Goal: Information Seeking & Learning: Learn about a topic

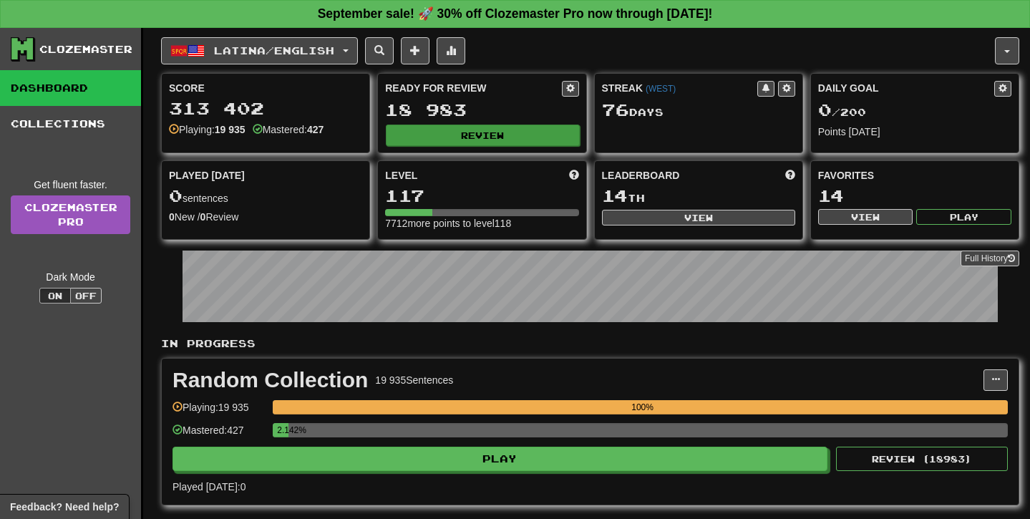
click at [470, 128] on button "Review" at bounding box center [482, 134] width 193 height 21
select select "**"
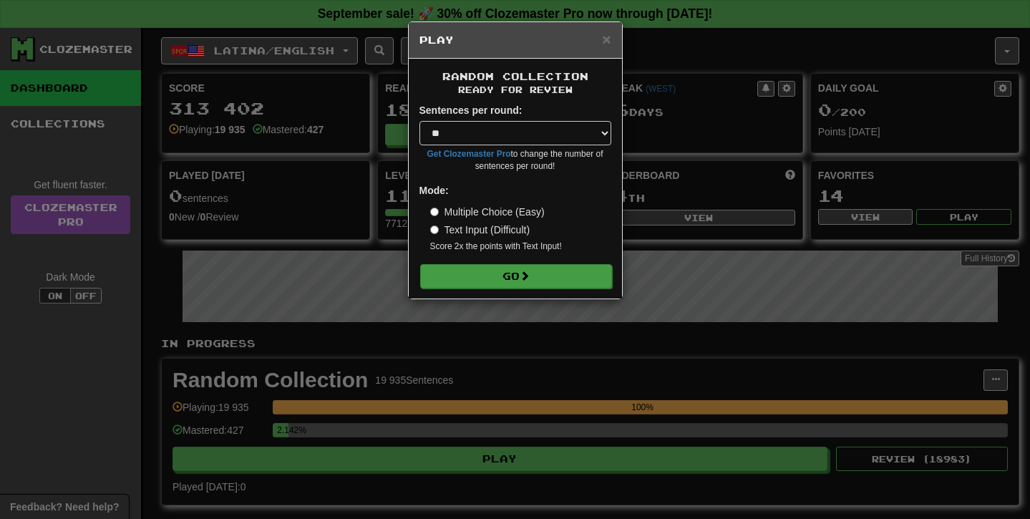
click at [538, 274] on button "Go" at bounding box center [516, 276] width 192 height 24
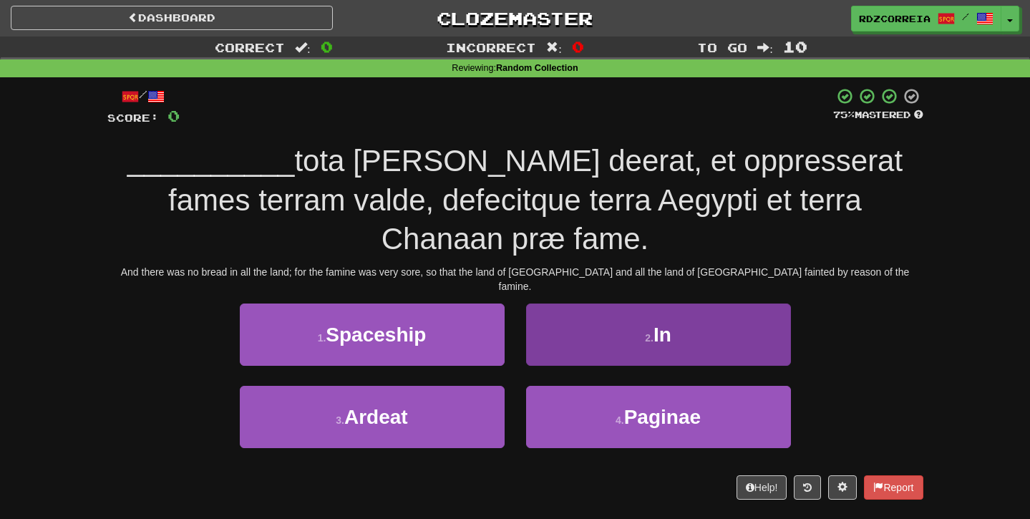
click at [627, 316] on button "2 . In" at bounding box center [658, 334] width 265 height 62
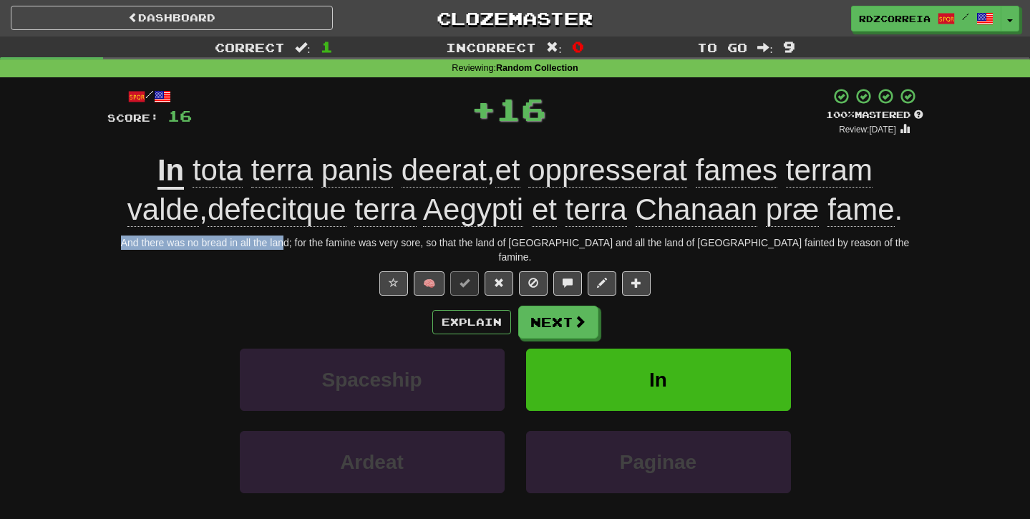
drag, startPoint x: 172, startPoint y: 244, endPoint x: 339, endPoint y: 237, distance: 167.6
click at [339, 238] on div "And there was no bread in all the land; for the famine was very sore, so that t…" at bounding box center [515, 249] width 816 height 29
click at [563, 306] on button "Next" at bounding box center [559, 322] width 80 height 33
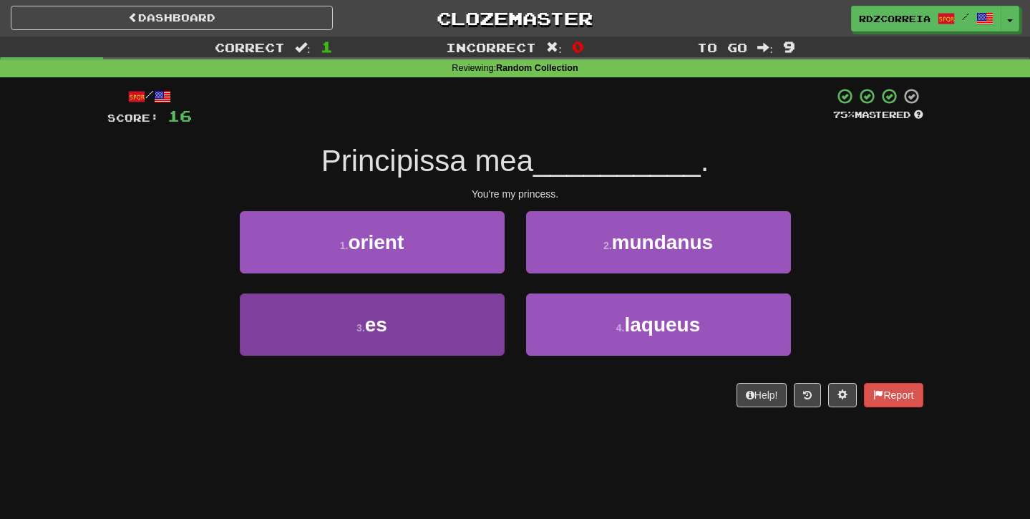
click at [411, 312] on button "3 . es" at bounding box center [372, 324] width 265 height 62
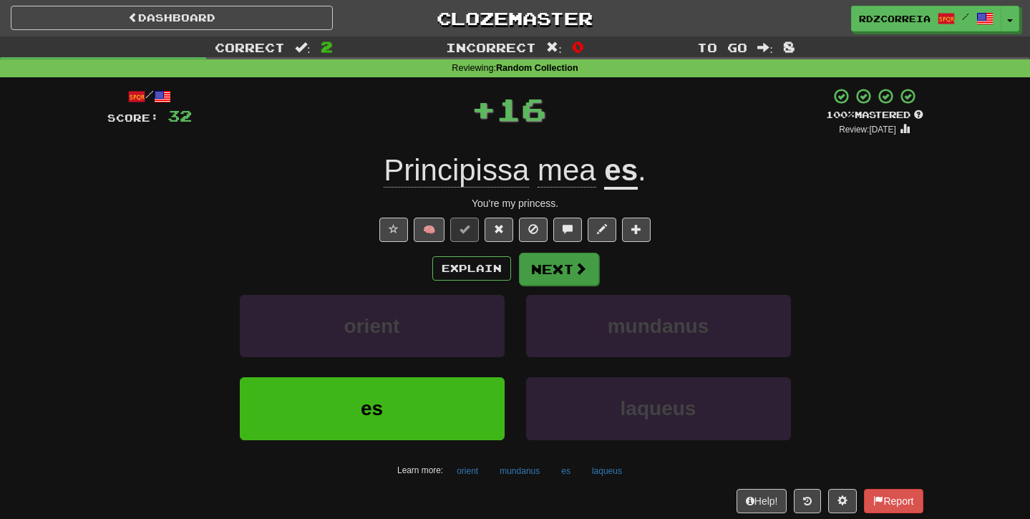
click at [547, 271] on button "Next" at bounding box center [559, 269] width 80 height 33
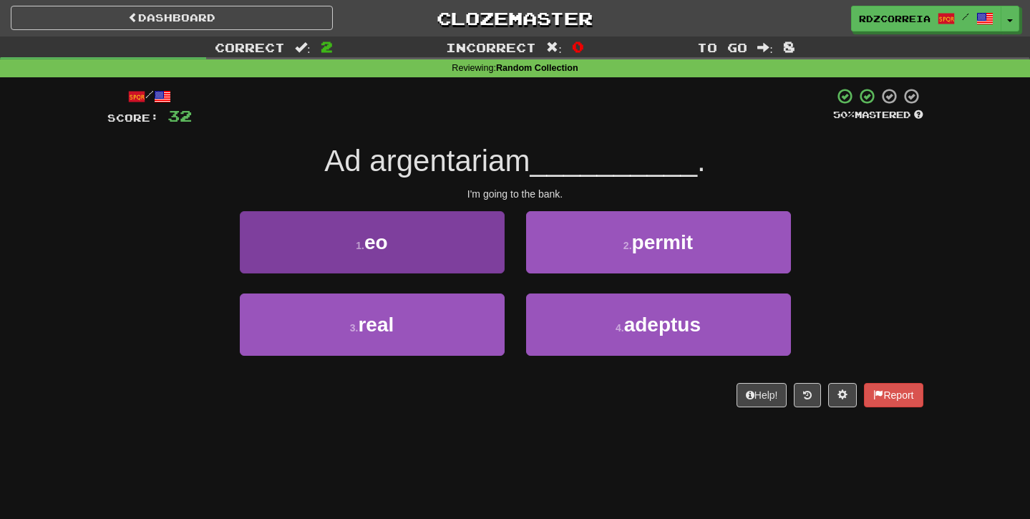
click at [445, 252] on button "1 . eo" at bounding box center [372, 242] width 265 height 62
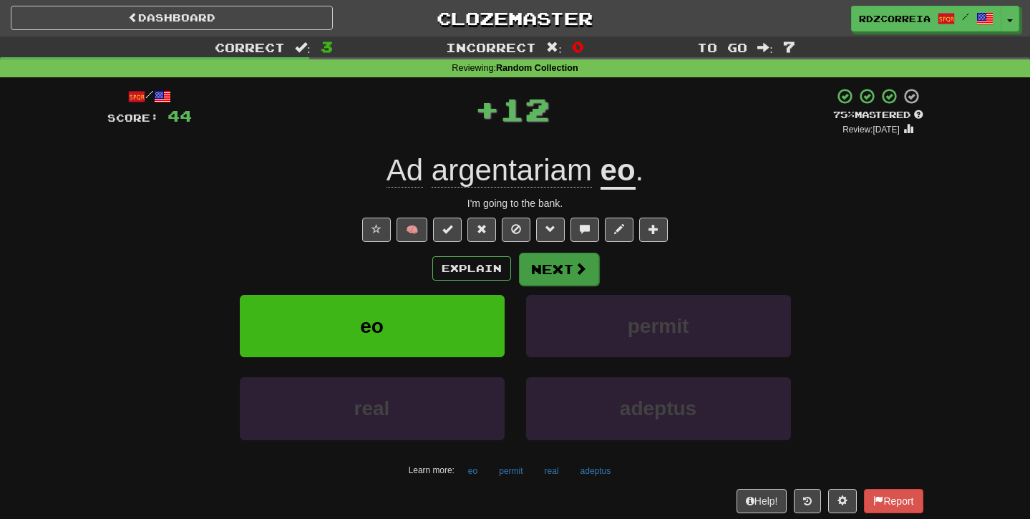
click at [564, 261] on button "Next" at bounding box center [559, 269] width 80 height 33
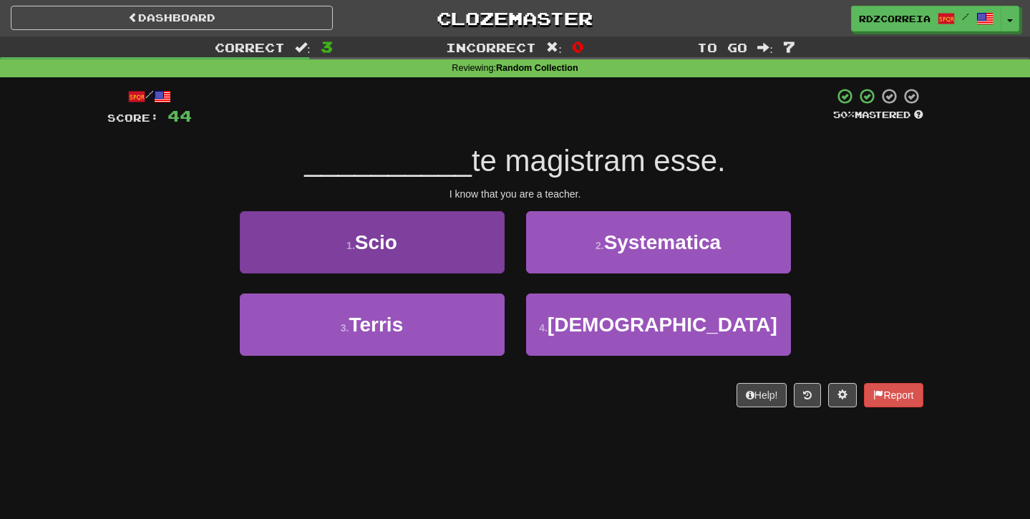
click at [422, 252] on button "1 . Scio" at bounding box center [372, 242] width 265 height 62
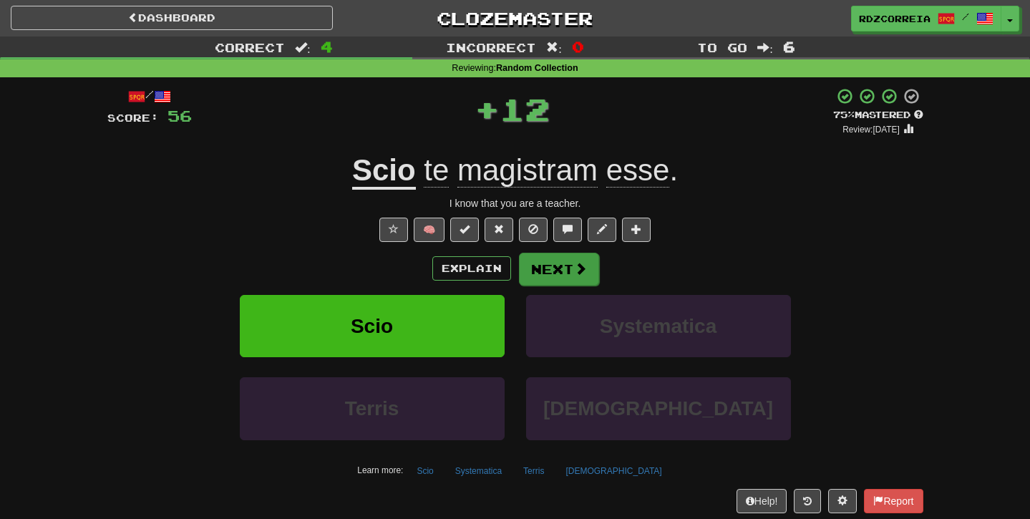
click at [560, 253] on button "Next" at bounding box center [559, 269] width 80 height 33
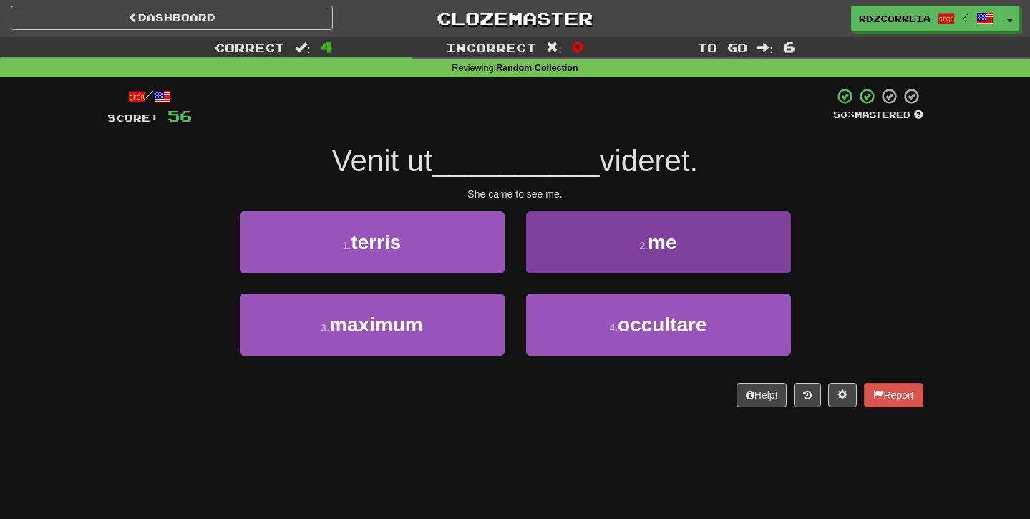
click at [615, 250] on button "2 . me" at bounding box center [658, 242] width 265 height 62
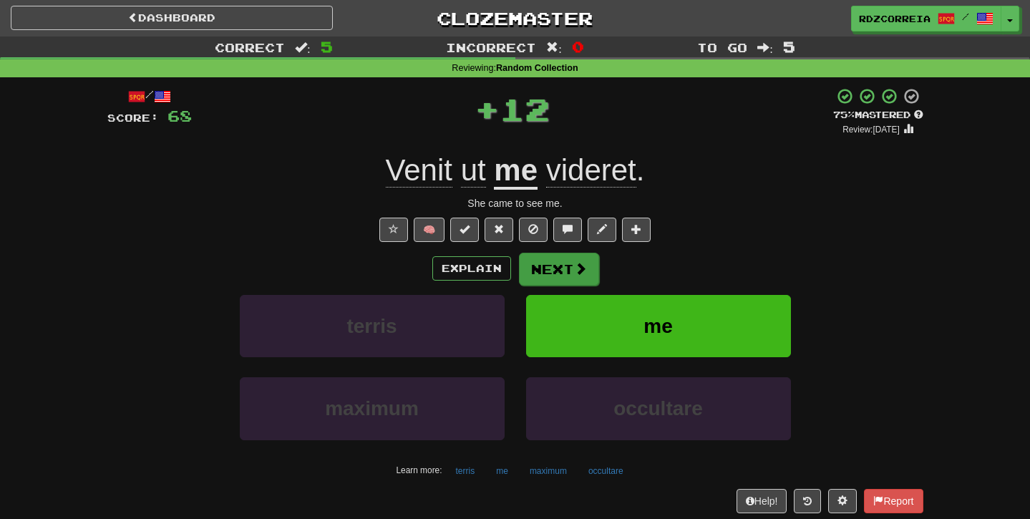
click at [577, 270] on span at bounding box center [580, 268] width 13 height 13
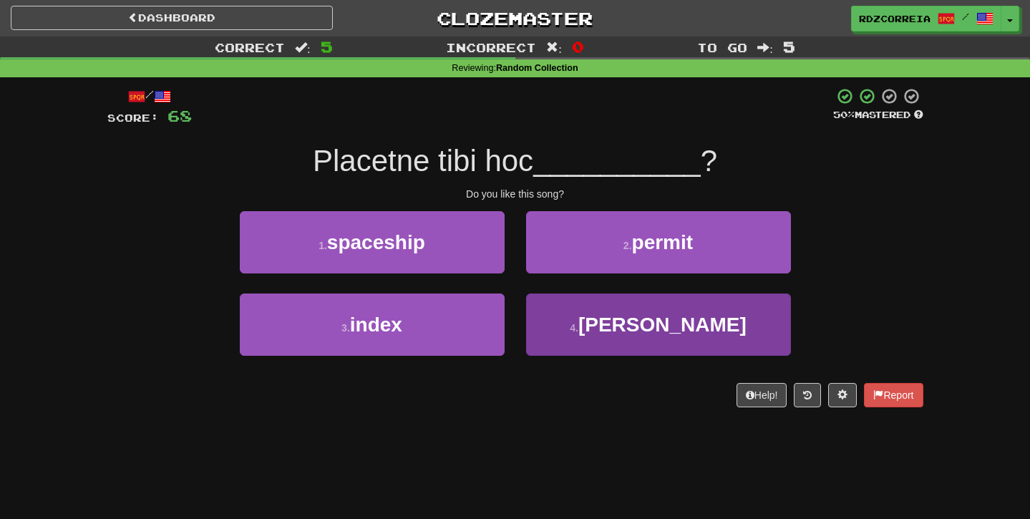
click at [622, 316] on button "4 . carmen" at bounding box center [658, 324] width 265 height 62
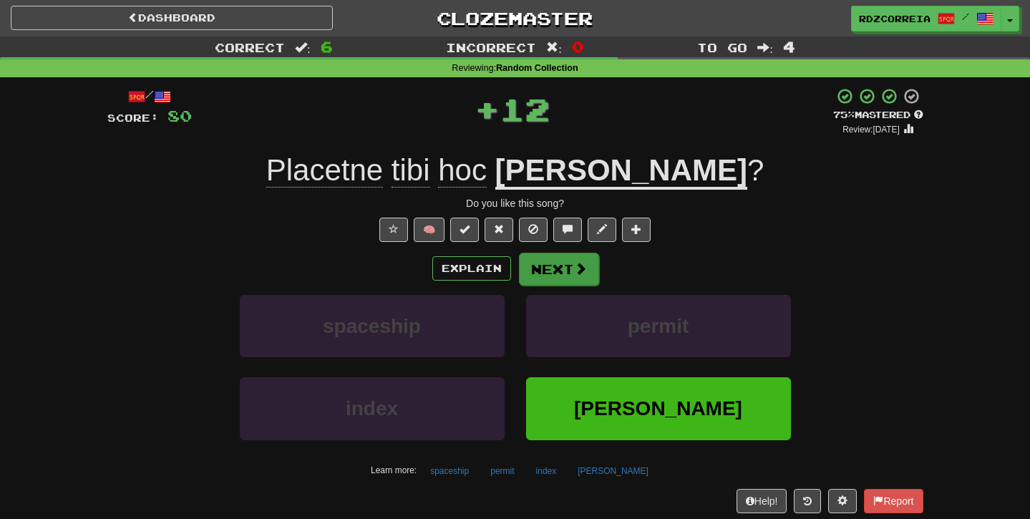
click at [559, 269] on button "Next" at bounding box center [559, 269] width 80 height 33
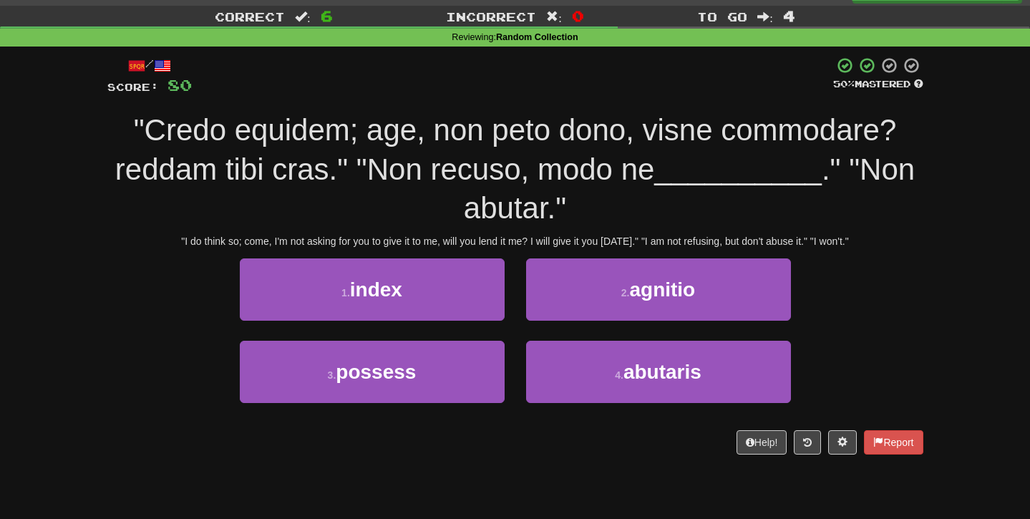
scroll to position [31, 0]
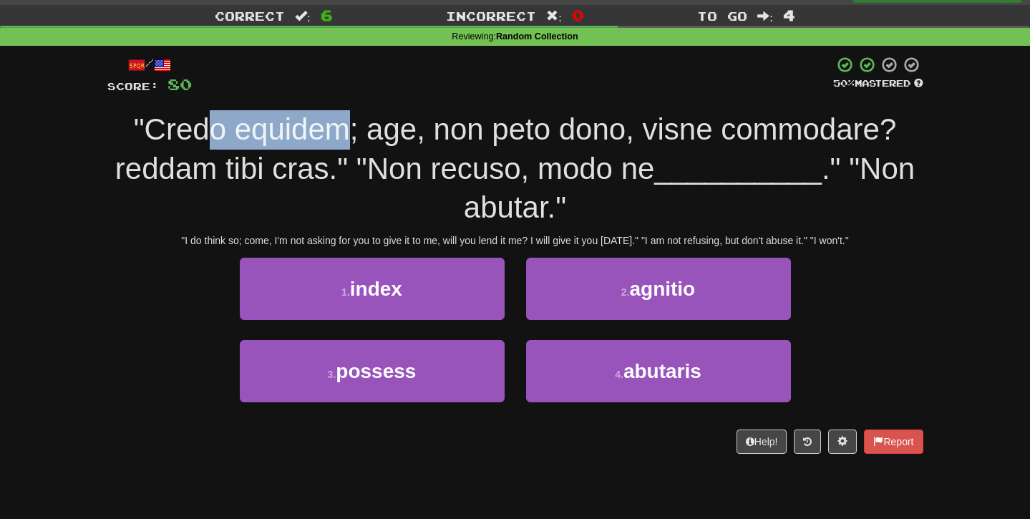
drag, startPoint x: 348, startPoint y: 128, endPoint x: 202, endPoint y: 131, distance: 145.3
click at [202, 131] on span ""Credo equidem; age, non peto dono, visne commodare? reddam tibi cras." "Non re…" at bounding box center [505, 148] width 781 height 73
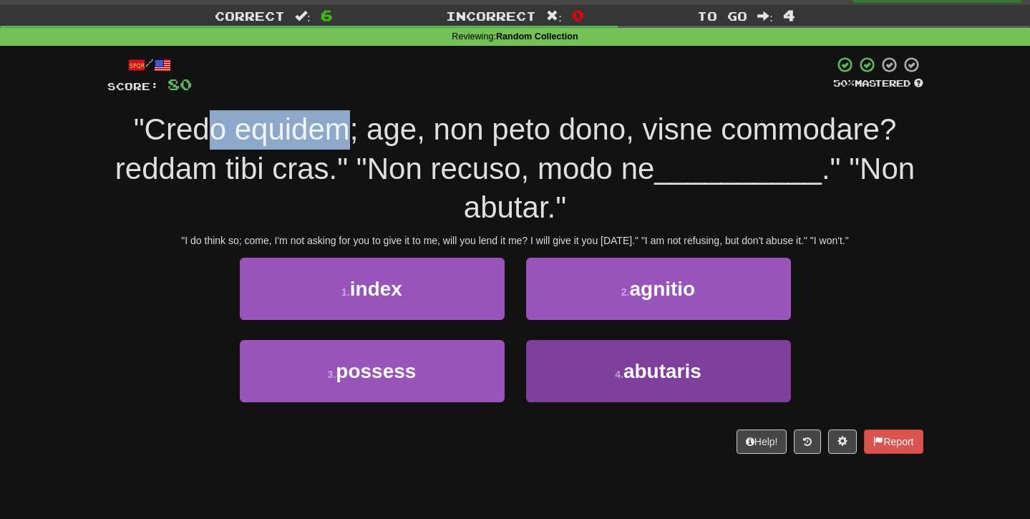
click at [667, 351] on button "4 . abutaris" at bounding box center [658, 371] width 265 height 62
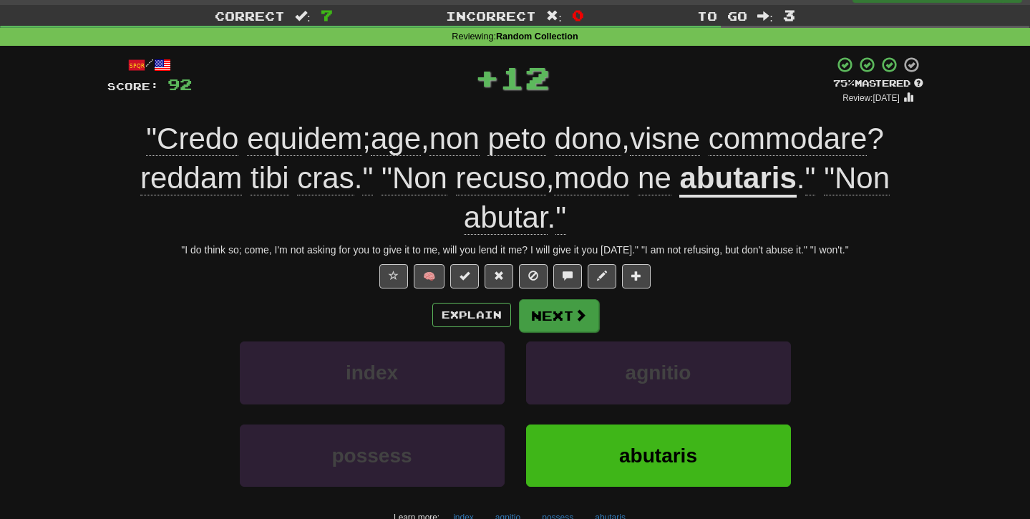
click at [570, 308] on button "Next" at bounding box center [559, 315] width 80 height 33
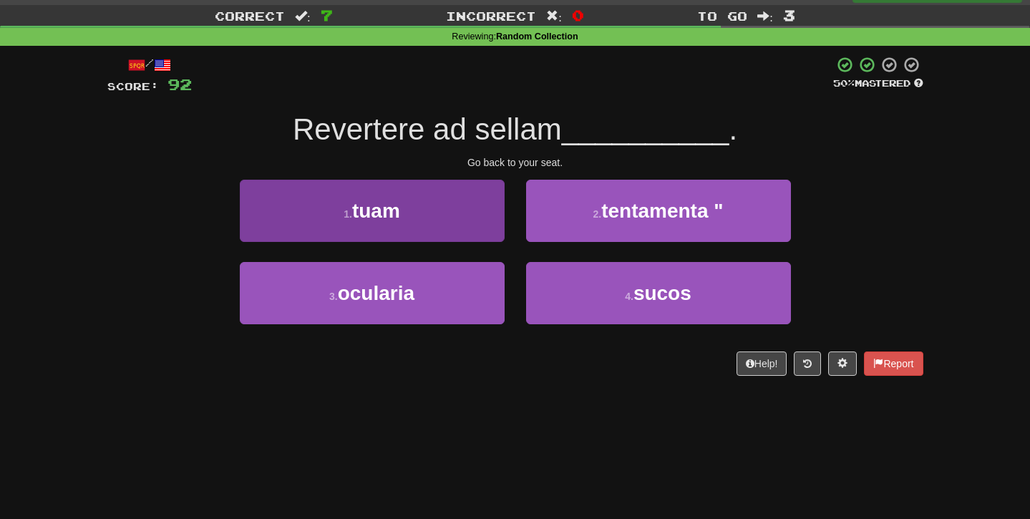
click at [434, 222] on button "1 . tuam" at bounding box center [372, 211] width 265 height 62
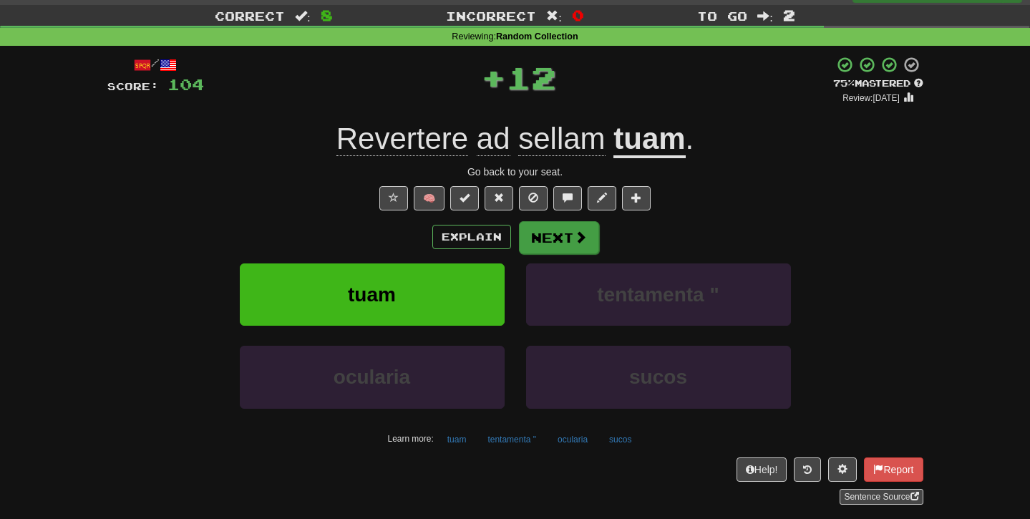
click at [559, 238] on button "Next" at bounding box center [559, 237] width 80 height 33
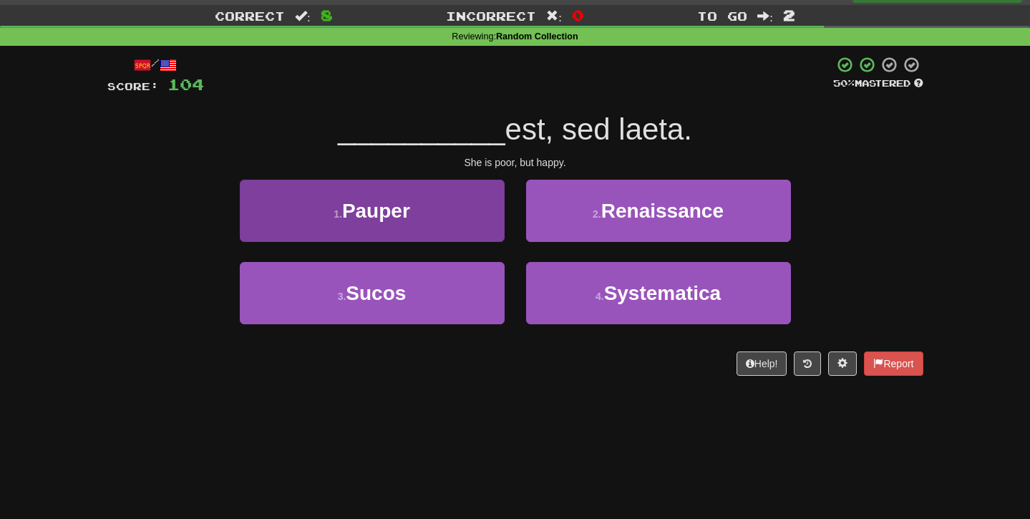
click at [435, 209] on button "1 . Pauper" at bounding box center [372, 211] width 265 height 62
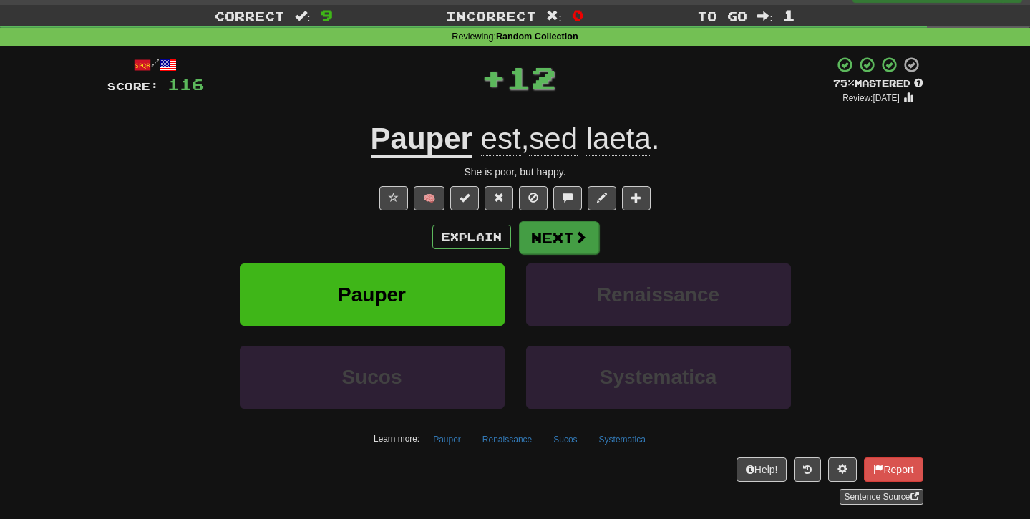
click at [567, 240] on button "Next" at bounding box center [559, 237] width 80 height 33
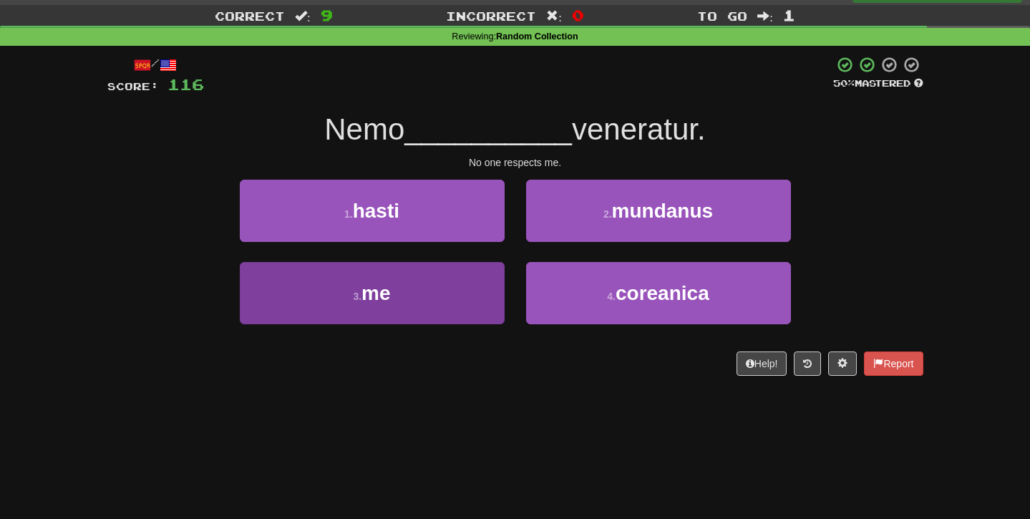
click at [432, 290] on button "3 . me" at bounding box center [372, 293] width 265 height 62
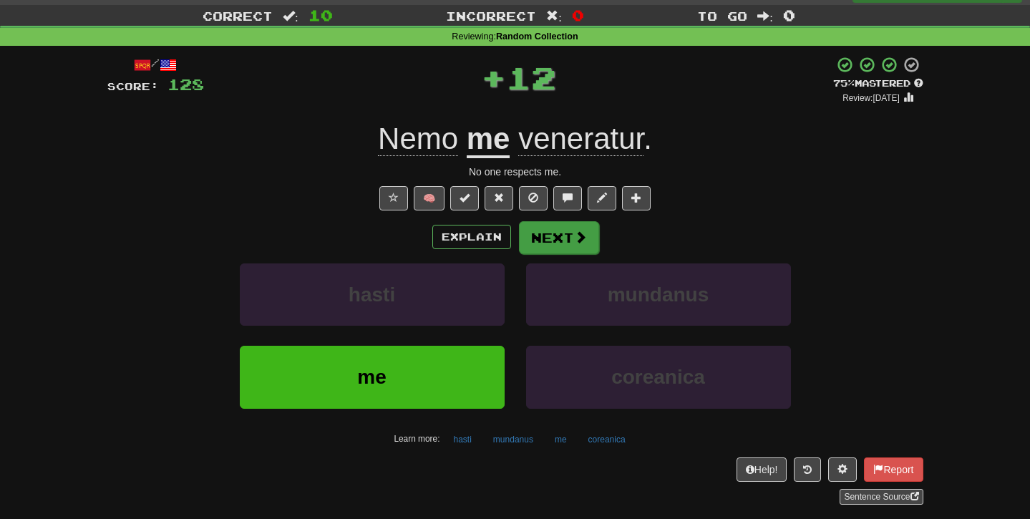
click at [554, 252] on div "Explain Next hasti mundanus me coreanica Learn more: hasti mundanus me coreanica" at bounding box center [515, 335] width 816 height 230
click at [554, 238] on button "Next" at bounding box center [559, 237] width 80 height 33
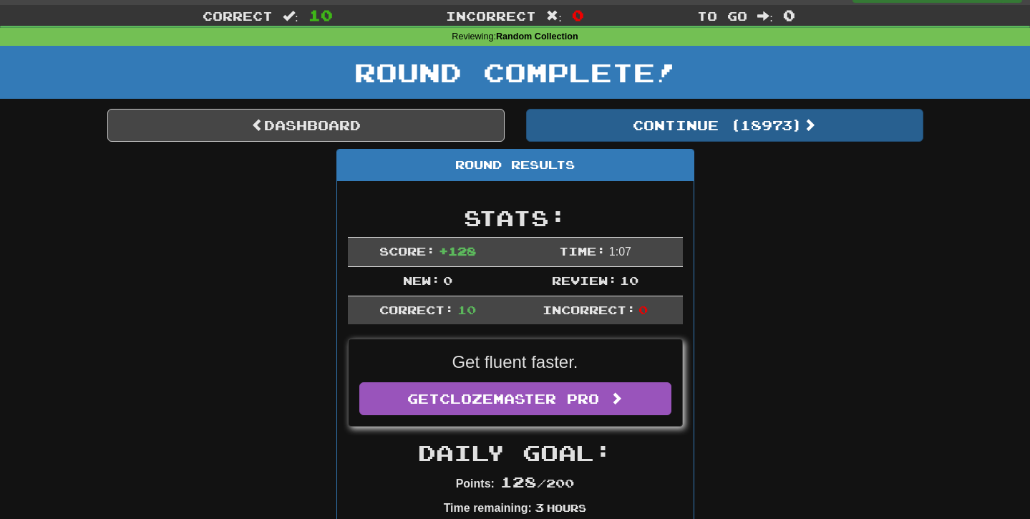
click at [631, 125] on button "Continue ( 18973 )" at bounding box center [724, 125] width 397 height 33
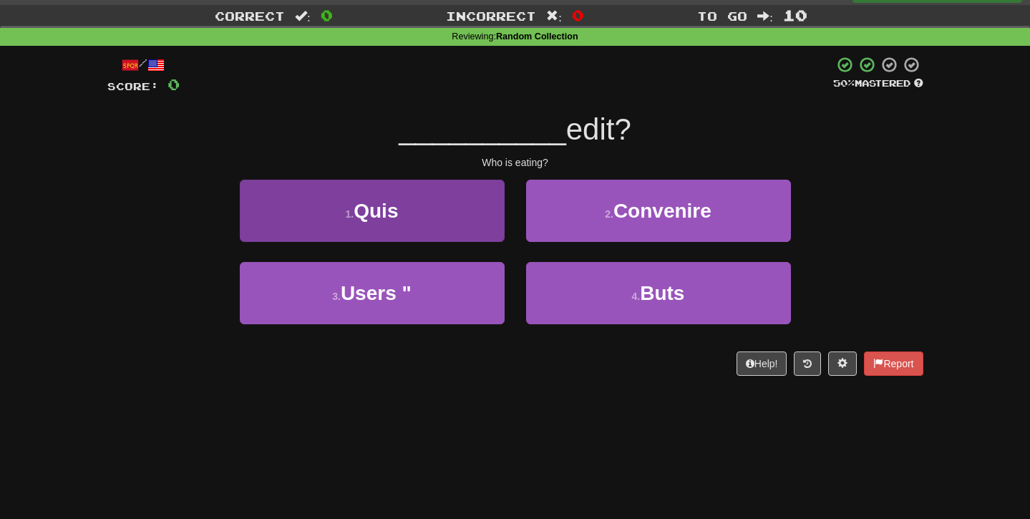
click at [408, 197] on button "1 . Quis" at bounding box center [372, 211] width 265 height 62
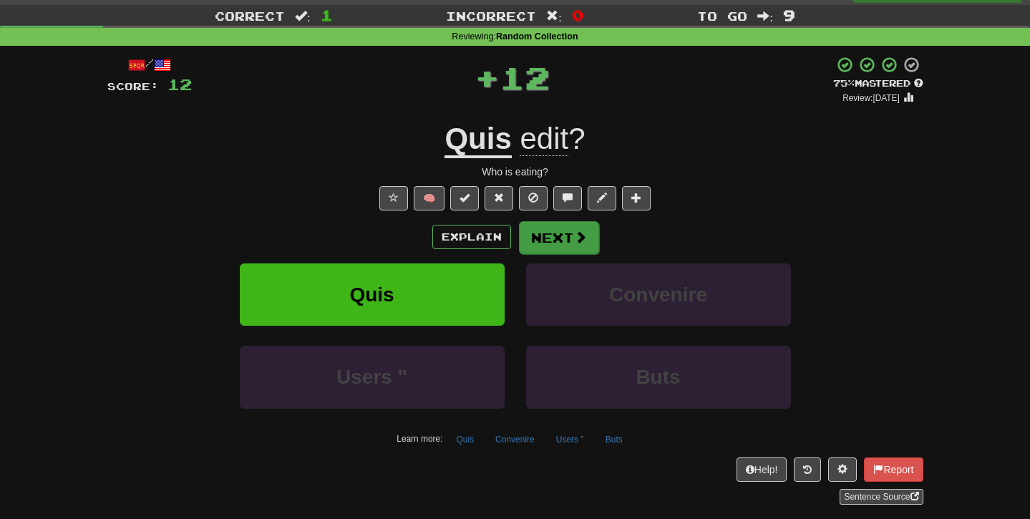
click at [555, 227] on button "Next" at bounding box center [559, 237] width 80 height 33
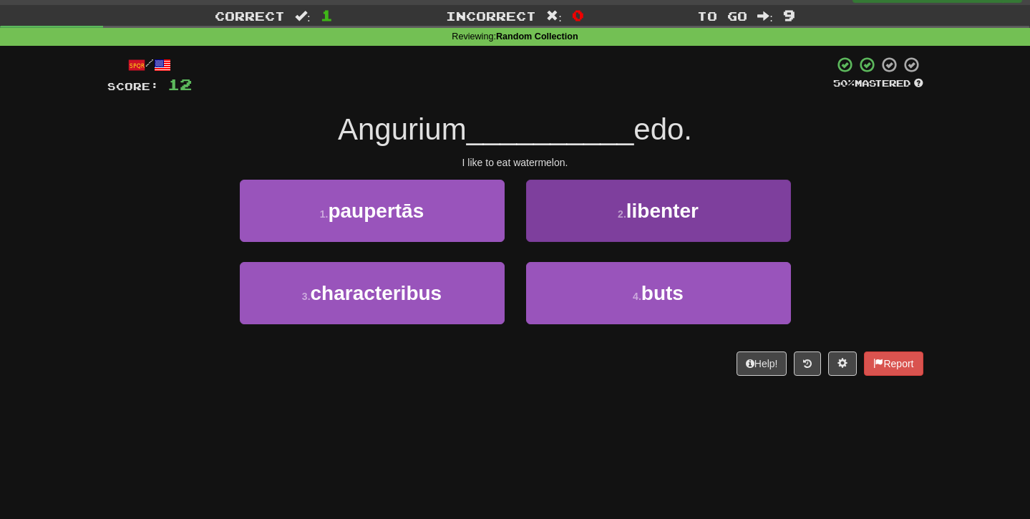
click at [556, 201] on button "2 . libenter" at bounding box center [658, 211] width 265 height 62
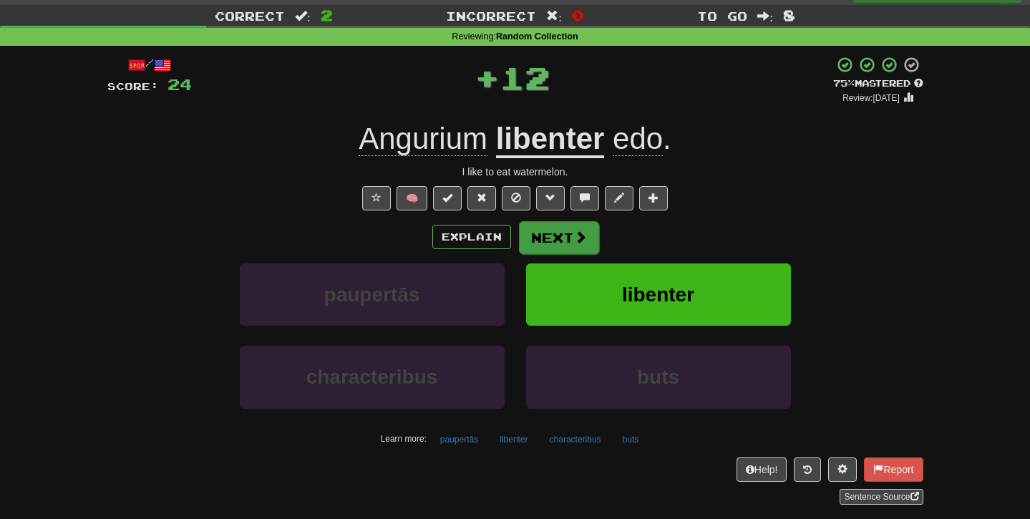
click at [557, 246] on button "Next" at bounding box center [559, 237] width 80 height 33
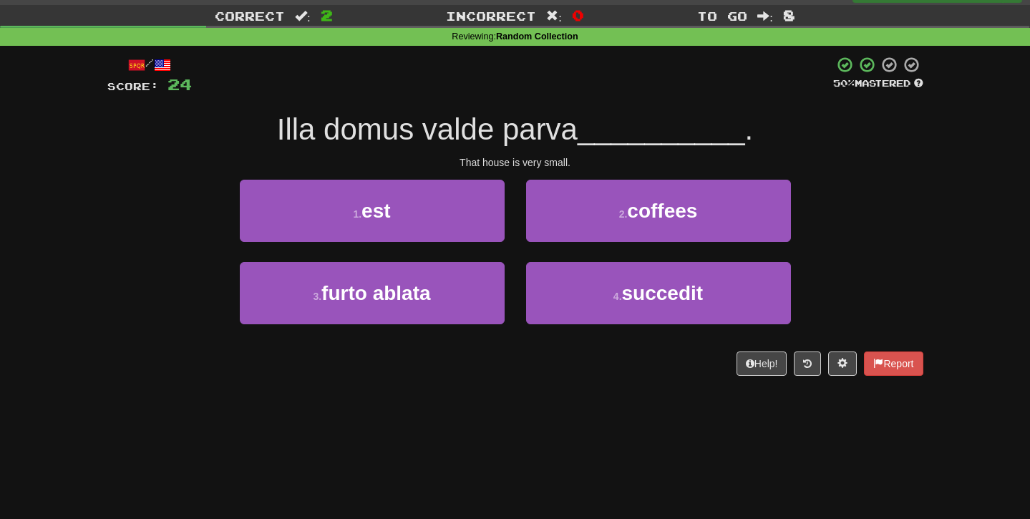
click at [422, 213] on button "1 . est" at bounding box center [372, 211] width 265 height 62
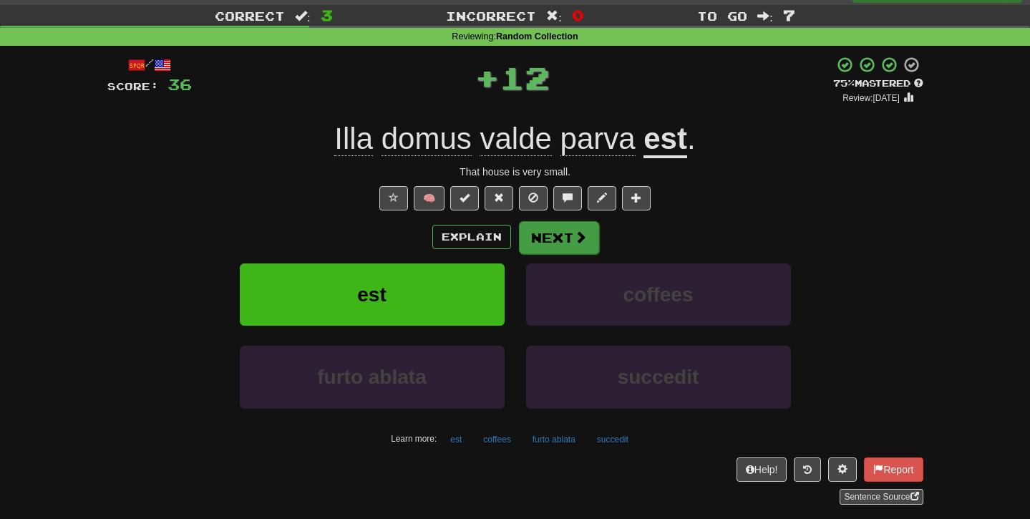
click at [561, 229] on button "Next" at bounding box center [559, 237] width 80 height 33
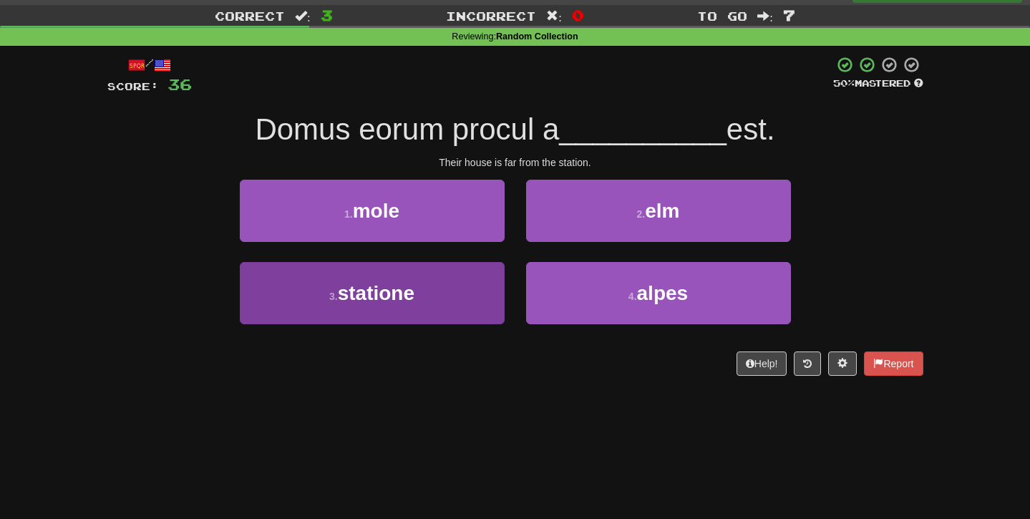
click at [432, 280] on button "3 . statione" at bounding box center [372, 293] width 265 height 62
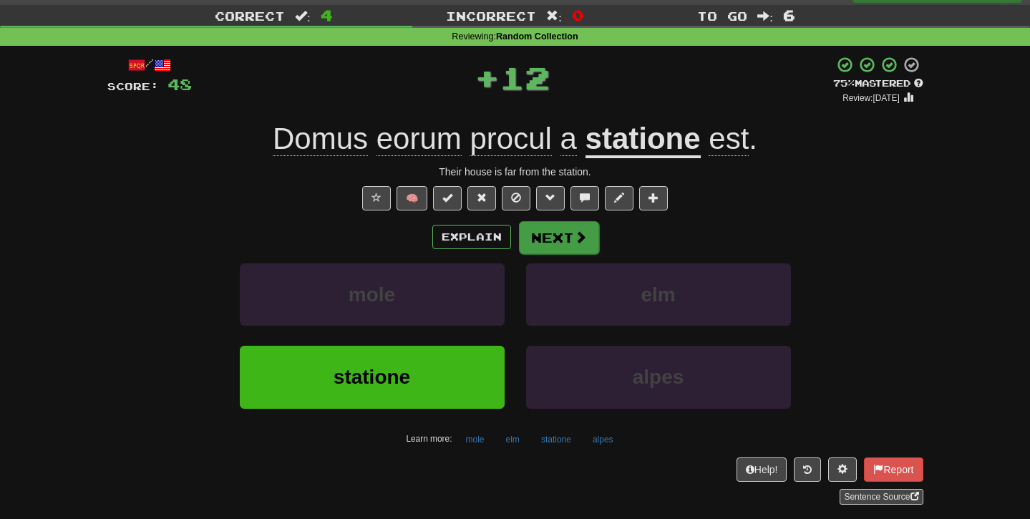
click at [554, 235] on button "Next" at bounding box center [559, 237] width 80 height 33
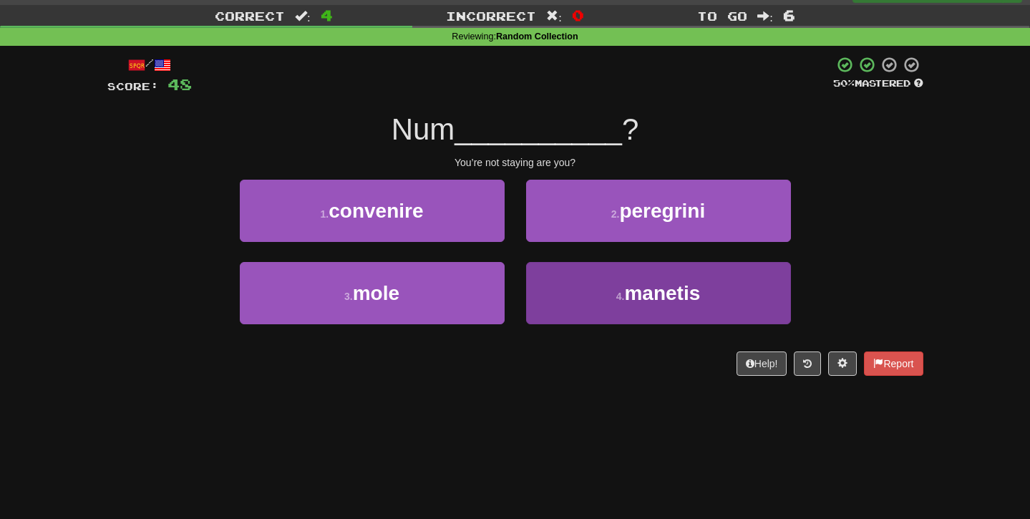
click at [605, 287] on button "4 . manetis" at bounding box center [658, 293] width 265 height 62
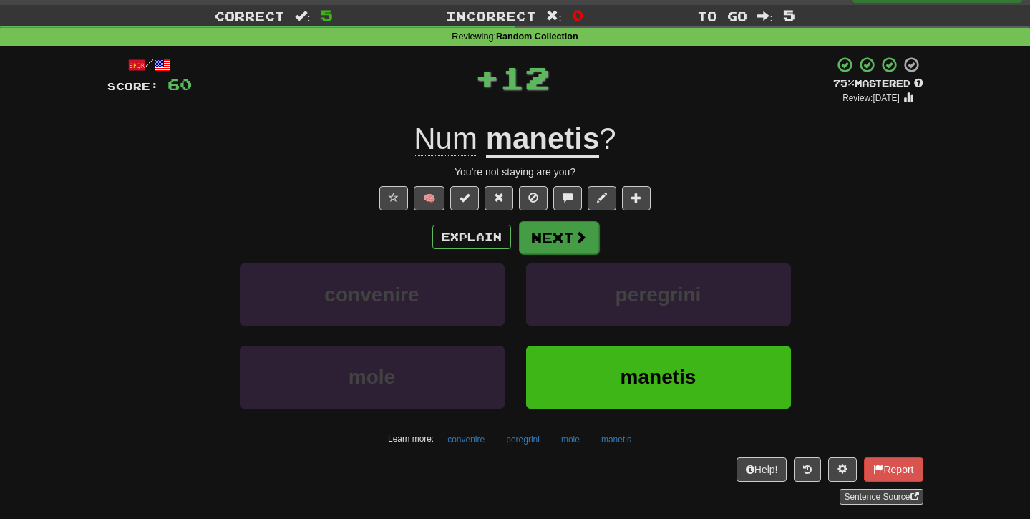
click at [559, 240] on button "Next" at bounding box center [559, 237] width 80 height 33
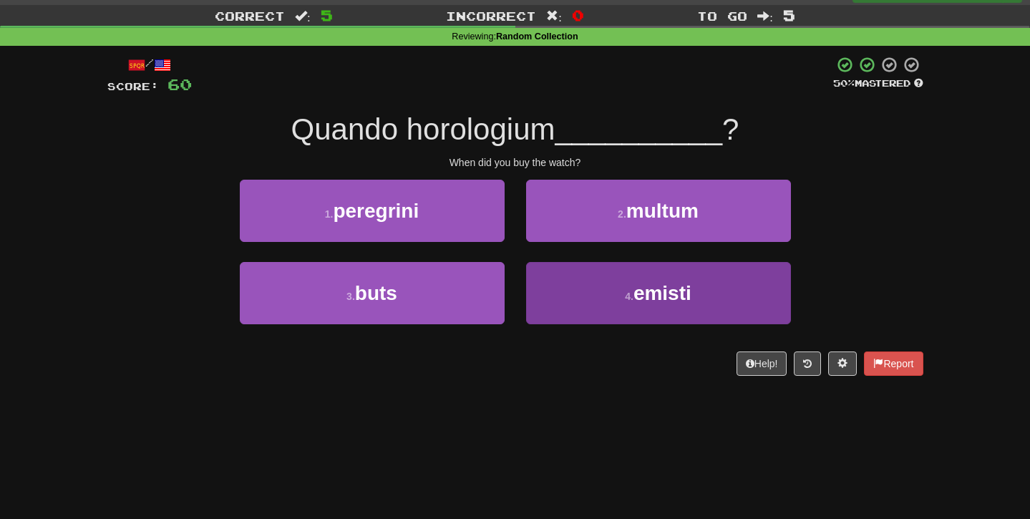
click at [572, 285] on button "4 . emisti" at bounding box center [658, 293] width 265 height 62
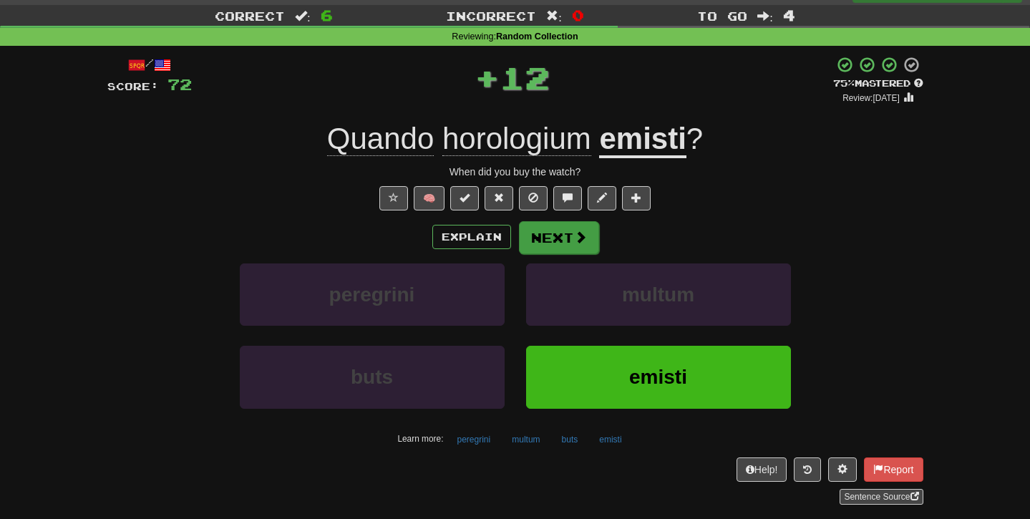
click at [545, 233] on button "Next" at bounding box center [559, 237] width 80 height 33
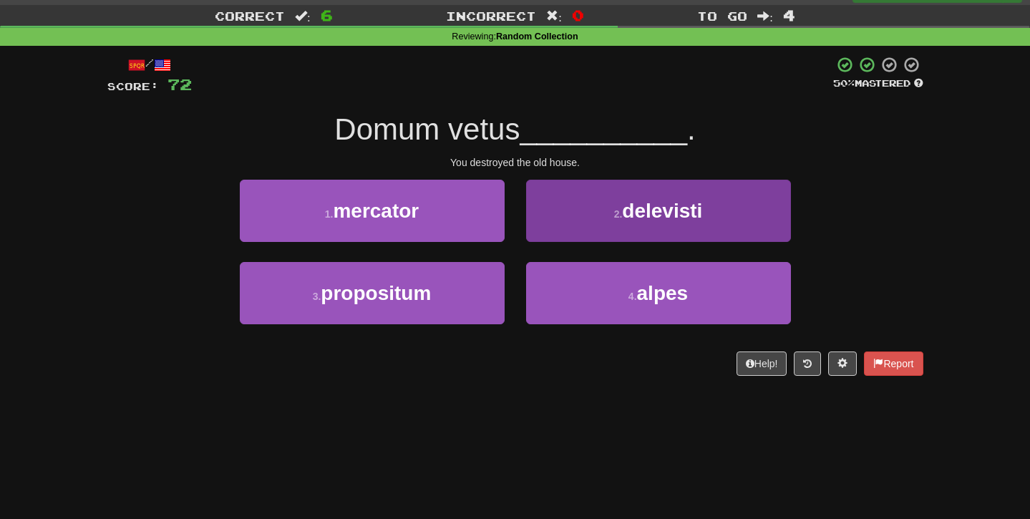
click at [590, 208] on button "2 . delevisti" at bounding box center [658, 211] width 265 height 62
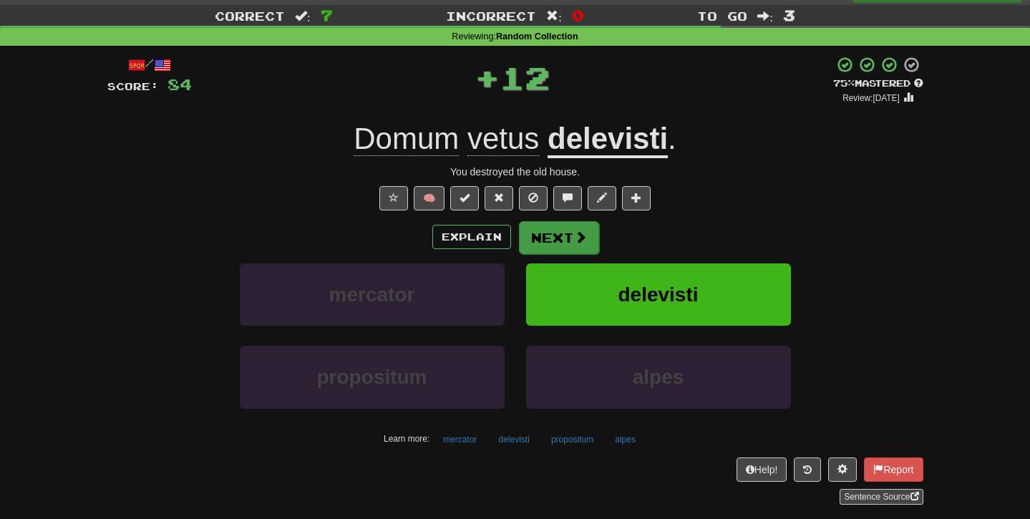
click at [564, 231] on button "Next" at bounding box center [559, 237] width 80 height 33
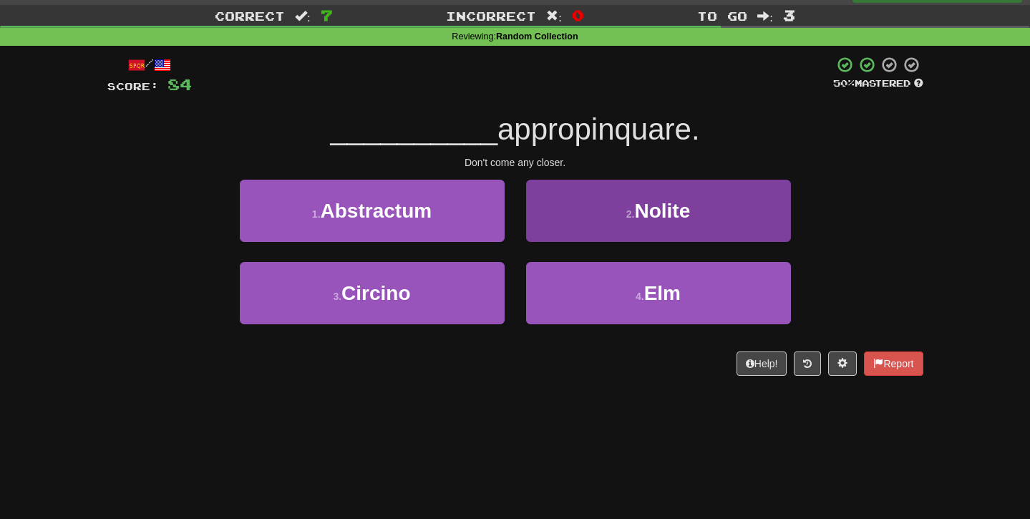
click at [593, 219] on button "2 . Nolite" at bounding box center [658, 211] width 265 height 62
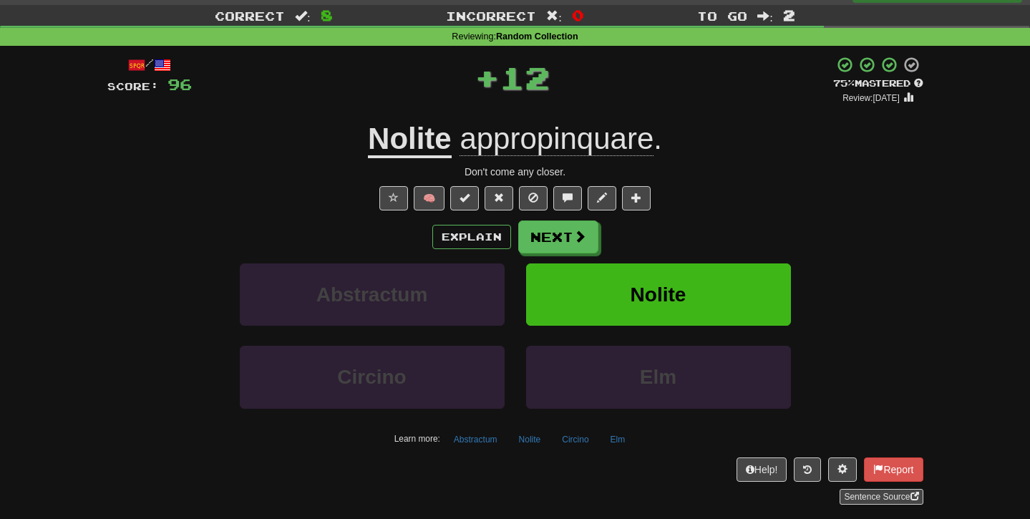
click at [547, 253] on div "Explain Next Abstractum Nolite Circino Elm Learn more: Abstractum Nolite Circin…" at bounding box center [515, 335] width 816 height 230
click at [549, 244] on button "Next" at bounding box center [559, 237] width 80 height 33
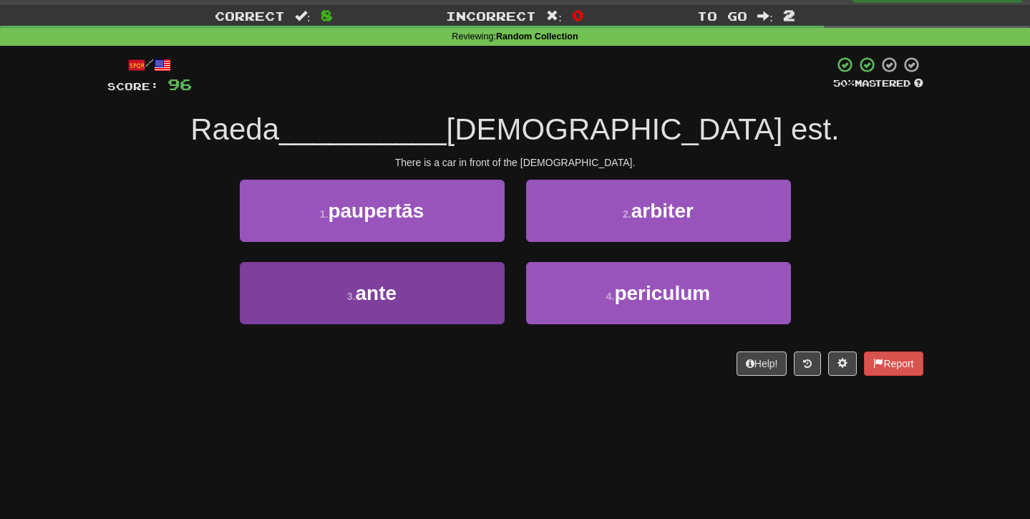
click at [445, 283] on button "3 . ante" at bounding box center [372, 293] width 265 height 62
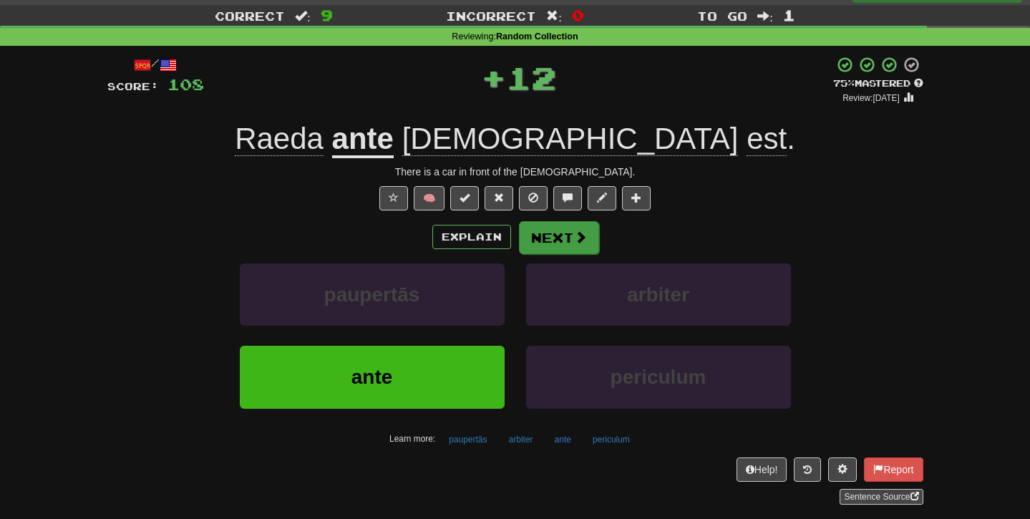
click at [568, 238] on button "Next" at bounding box center [559, 237] width 80 height 33
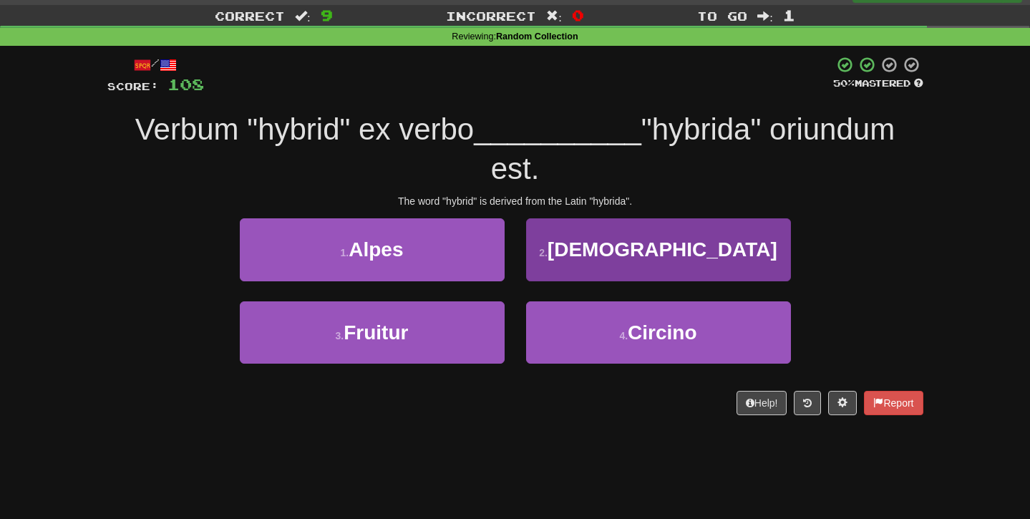
click at [588, 245] on button "2 . Latino" at bounding box center [658, 249] width 265 height 62
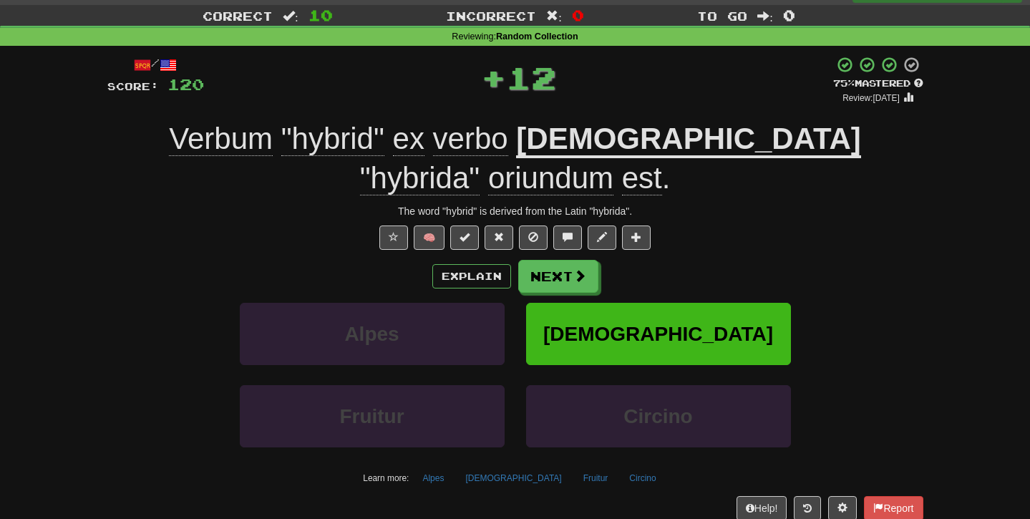
click at [547, 260] on div "Explain Next Alpes Latino Fruitur Circino Learn more: Alpes Latino Fruitur Circ…" at bounding box center [515, 375] width 816 height 230
click at [551, 260] on button "Next" at bounding box center [559, 276] width 80 height 33
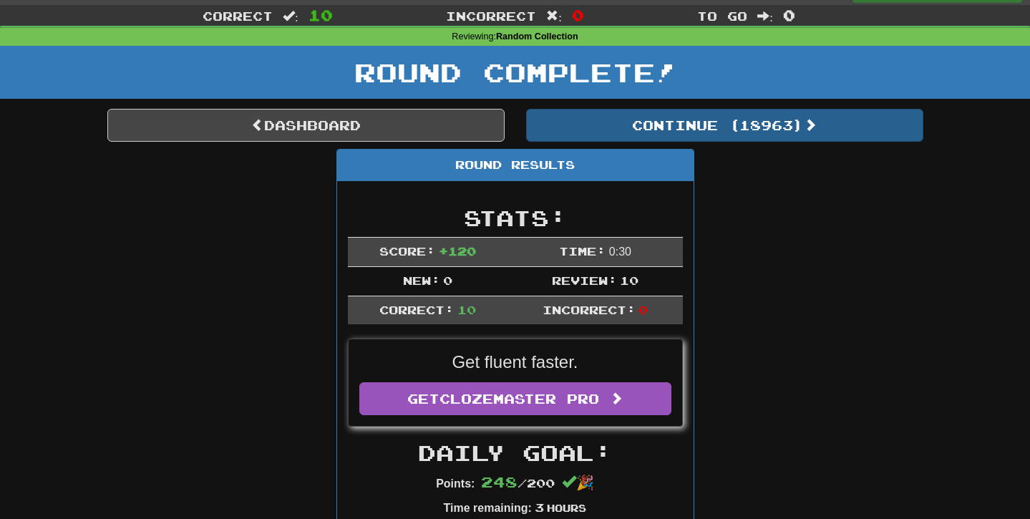
click at [612, 133] on button "Continue ( 18963 )" at bounding box center [724, 125] width 397 height 33
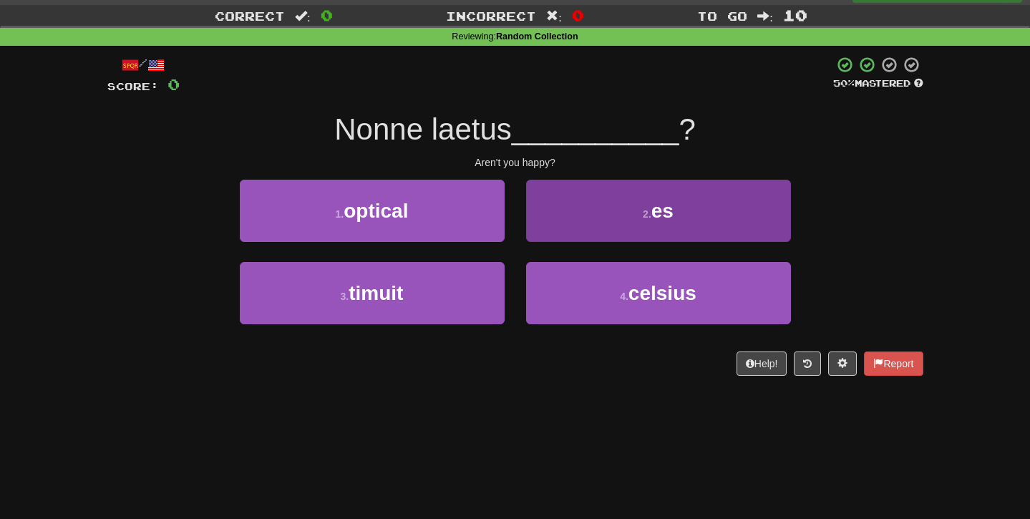
click at [568, 215] on button "2 . es" at bounding box center [658, 211] width 265 height 62
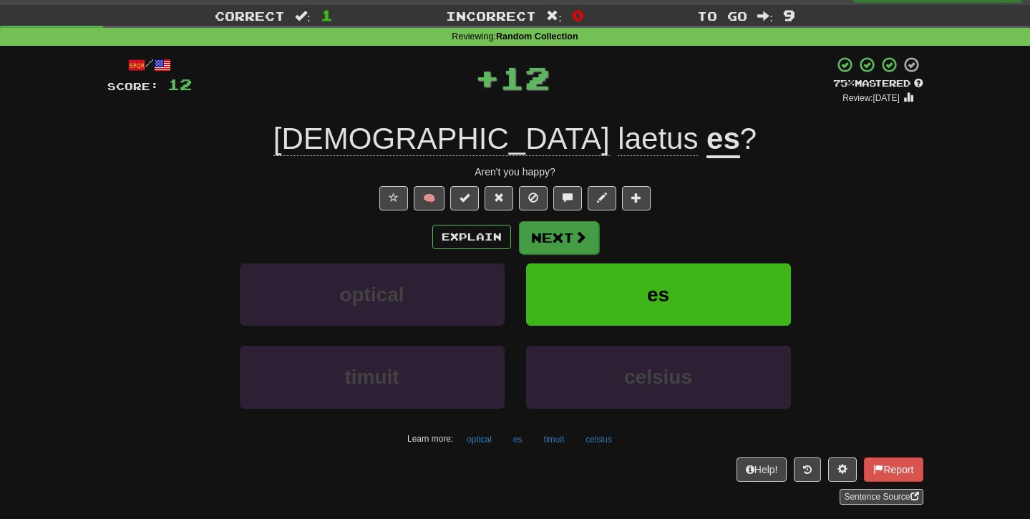
click at [544, 235] on button "Next" at bounding box center [559, 237] width 80 height 33
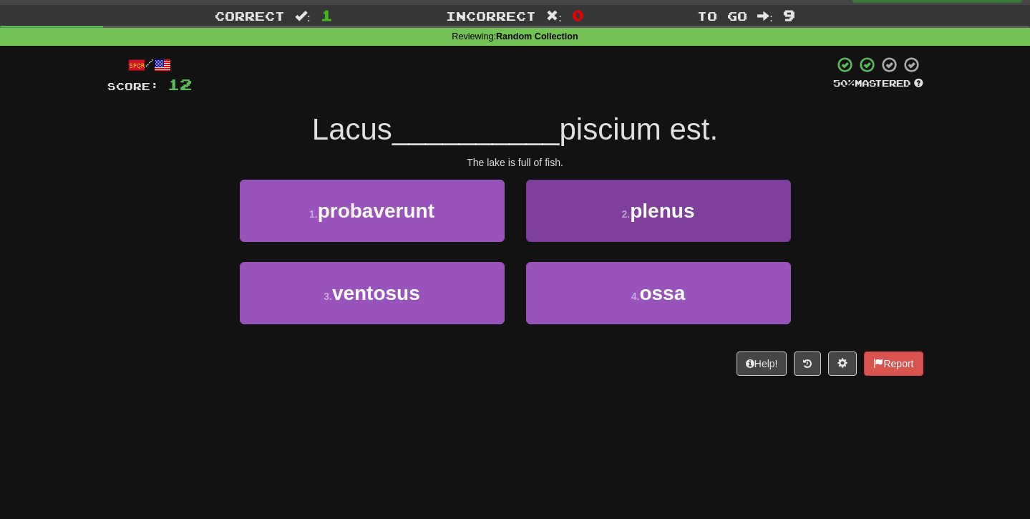
click at [604, 225] on button "2 . plenus" at bounding box center [658, 211] width 265 height 62
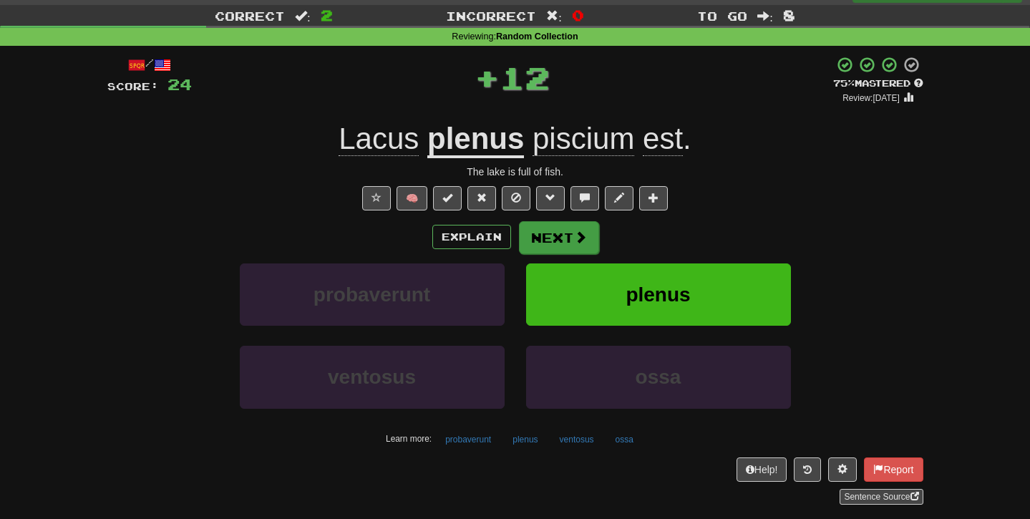
click at [561, 229] on button "Next" at bounding box center [559, 237] width 80 height 33
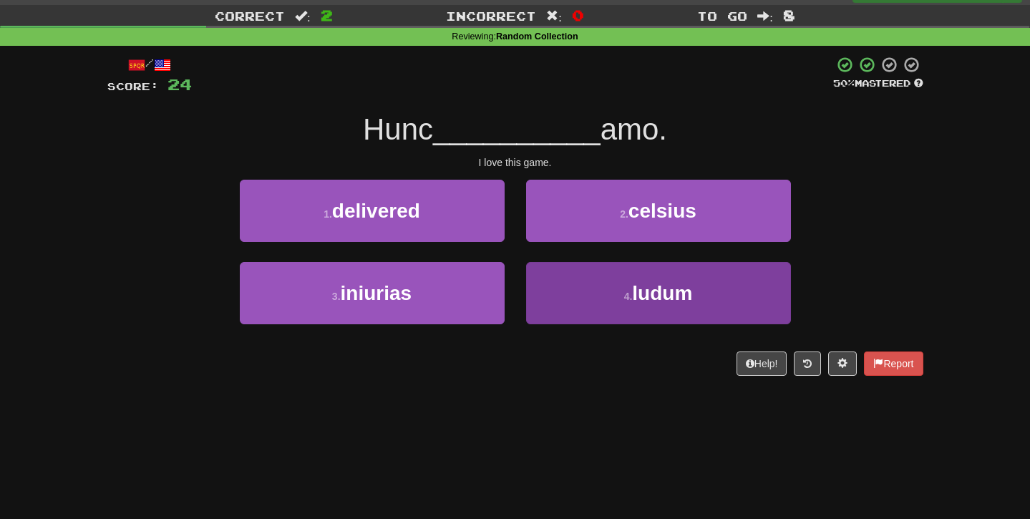
click at [605, 275] on button "4 . ludum" at bounding box center [658, 293] width 265 height 62
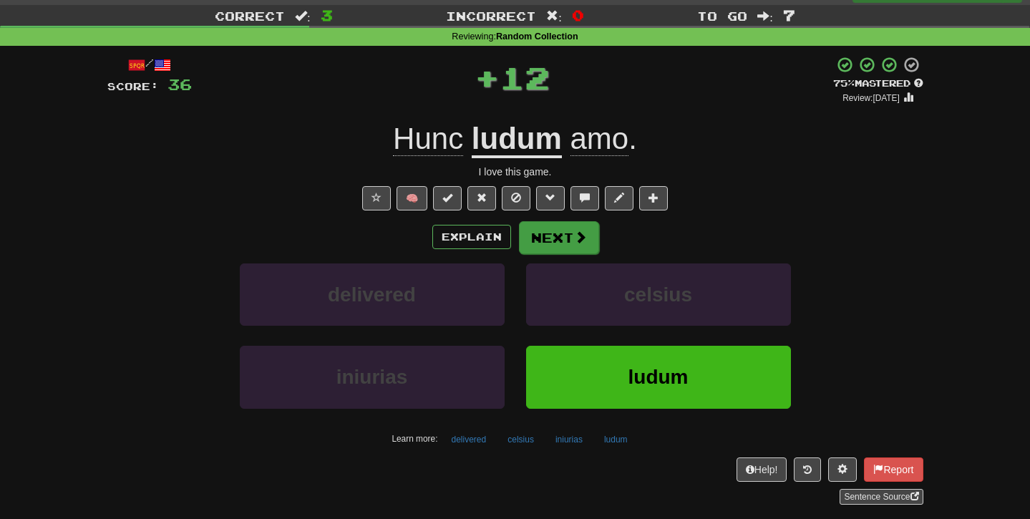
click at [567, 233] on button "Next" at bounding box center [559, 237] width 80 height 33
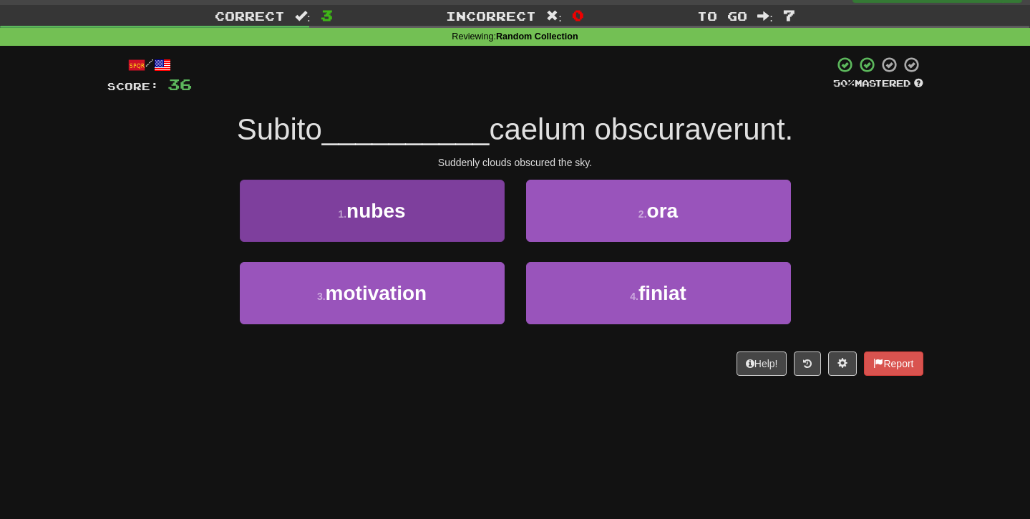
click at [414, 217] on button "1 . nubes" at bounding box center [372, 211] width 265 height 62
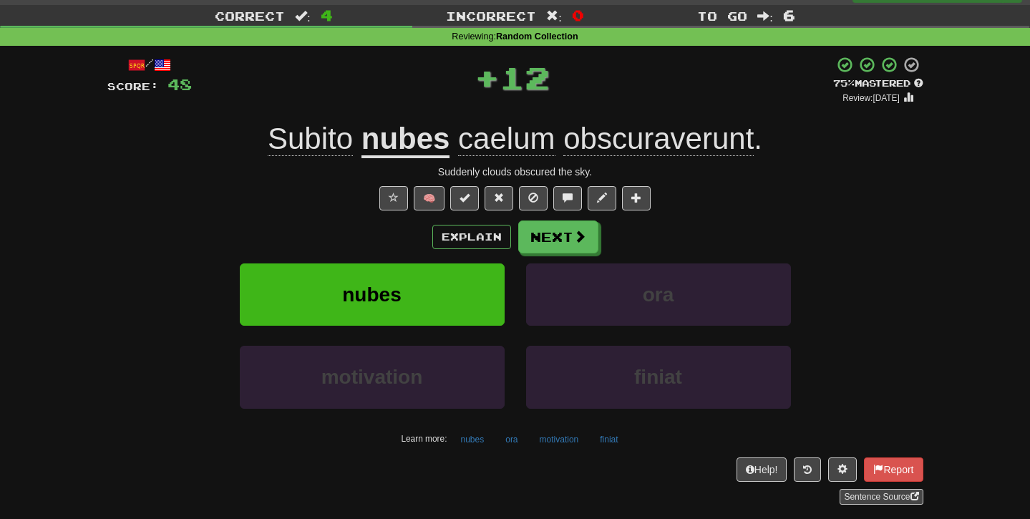
click at [534, 256] on div "Explain Next nubes ora motivation finiat Learn more: nubes ora motivation finiat" at bounding box center [515, 335] width 816 height 230
click at [538, 241] on button "Next" at bounding box center [559, 237] width 80 height 33
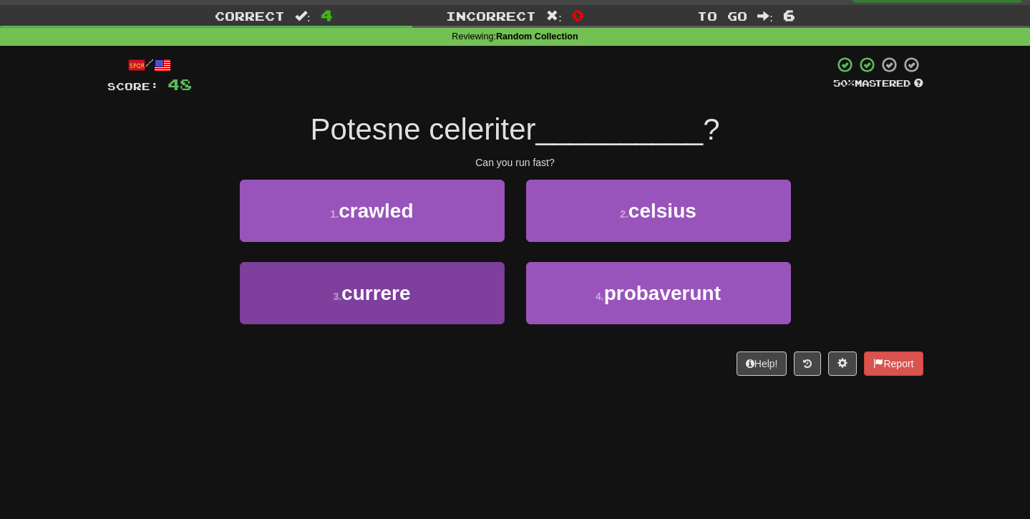
click at [429, 284] on button "3 . currere" at bounding box center [372, 293] width 265 height 62
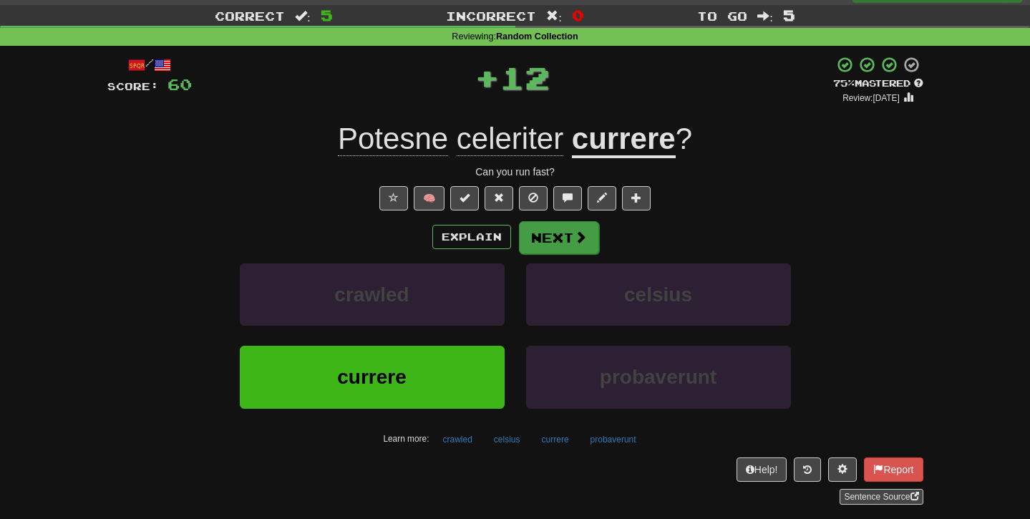
click at [553, 243] on button "Next" at bounding box center [559, 237] width 80 height 33
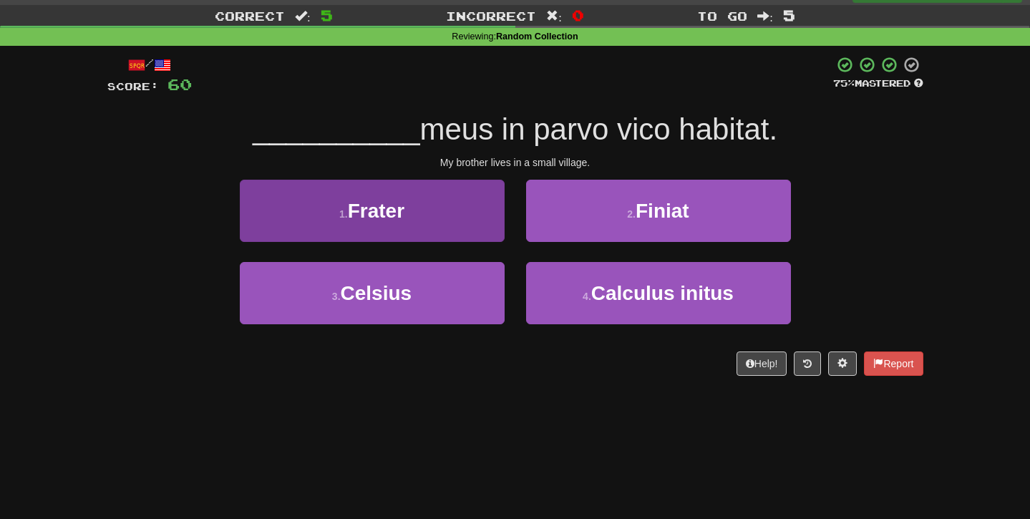
click at [457, 212] on button "1 . Frater" at bounding box center [372, 211] width 265 height 62
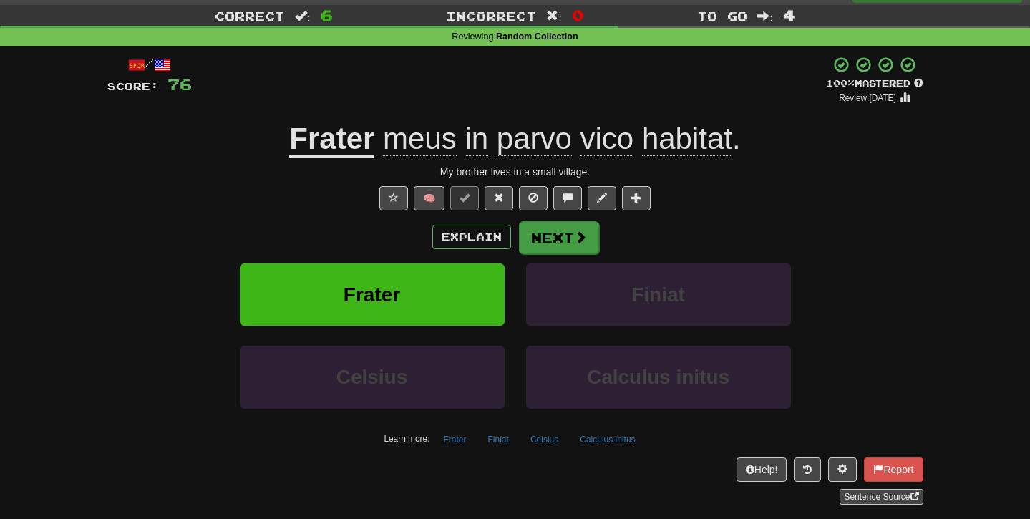
click at [564, 242] on button "Next" at bounding box center [559, 237] width 80 height 33
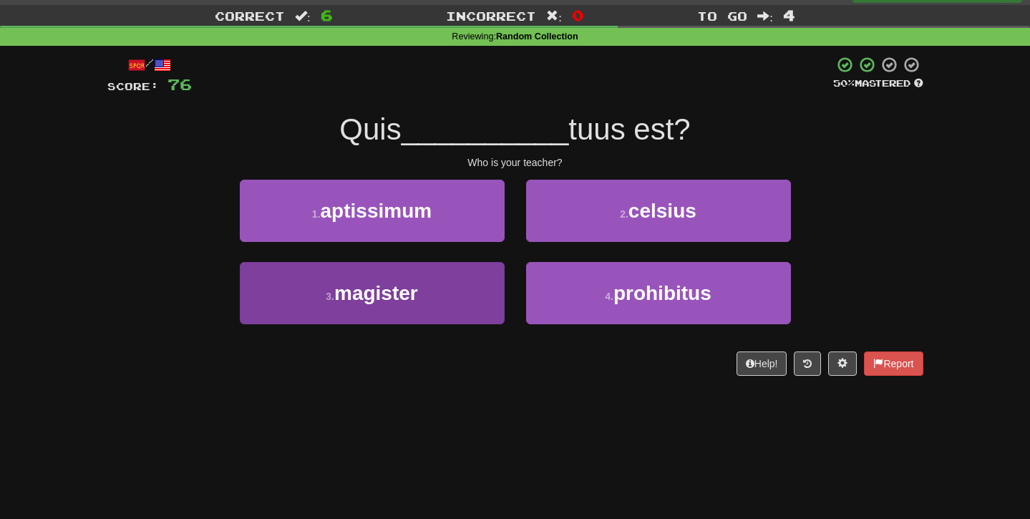
click at [429, 280] on button "3 . magister" at bounding box center [372, 293] width 265 height 62
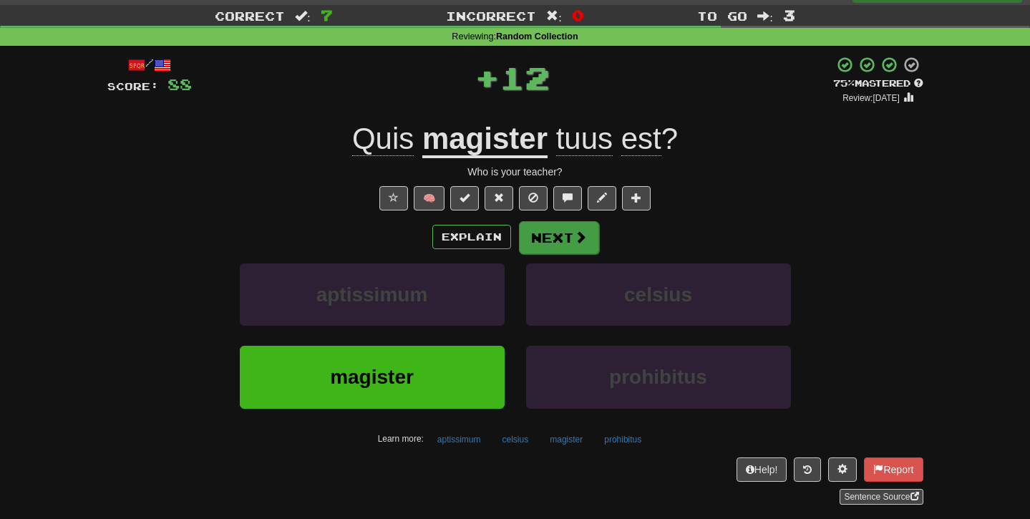
click at [567, 229] on button "Next" at bounding box center [559, 237] width 80 height 33
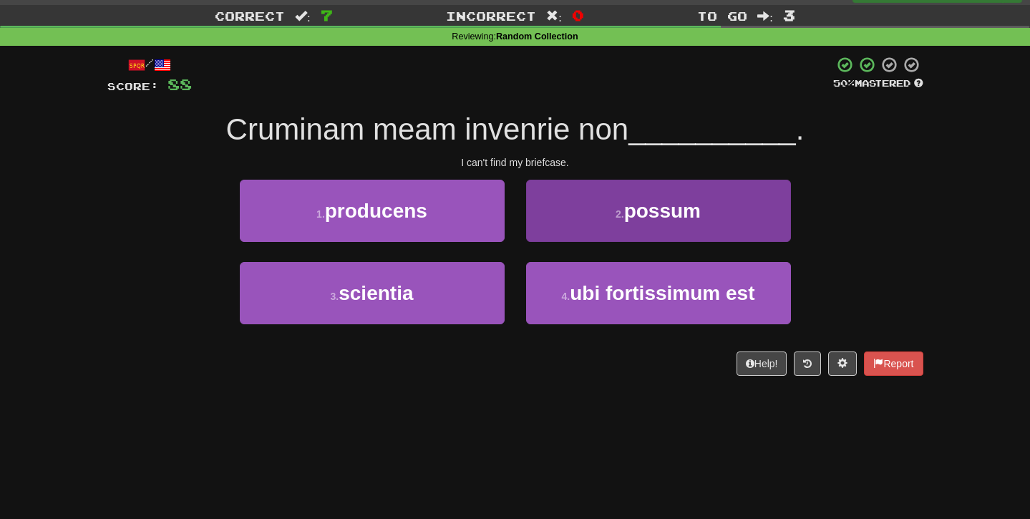
click at [608, 220] on button "2 . possum" at bounding box center [658, 211] width 265 height 62
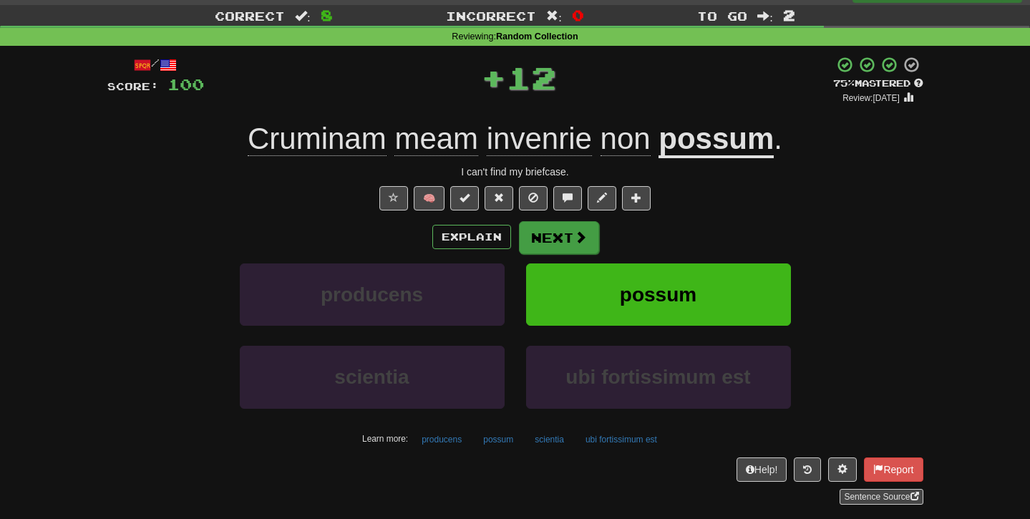
click at [539, 241] on button "Next" at bounding box center [559, 237] width 80 height 33
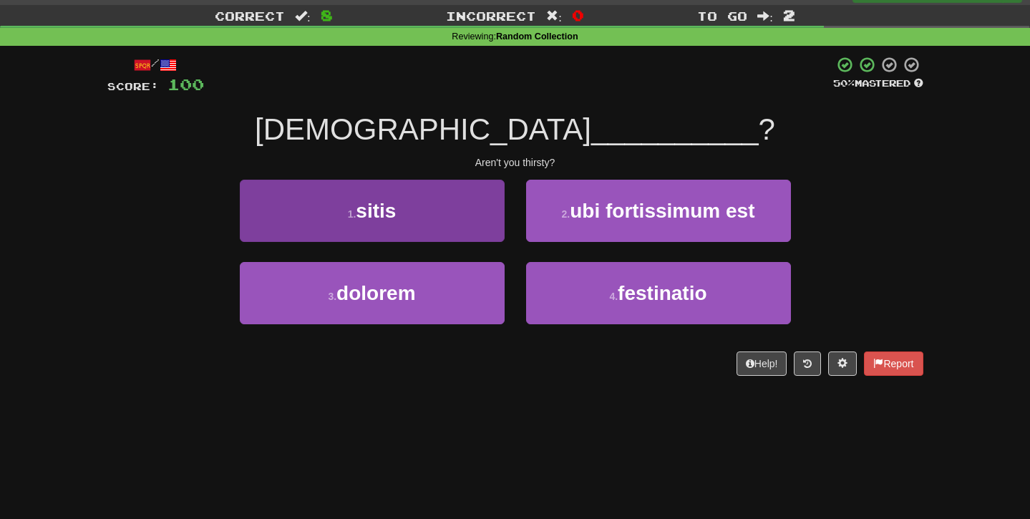
click at [439, 212] on button "1 . sitis" at bounding box center [372, 211] width 265 height 62
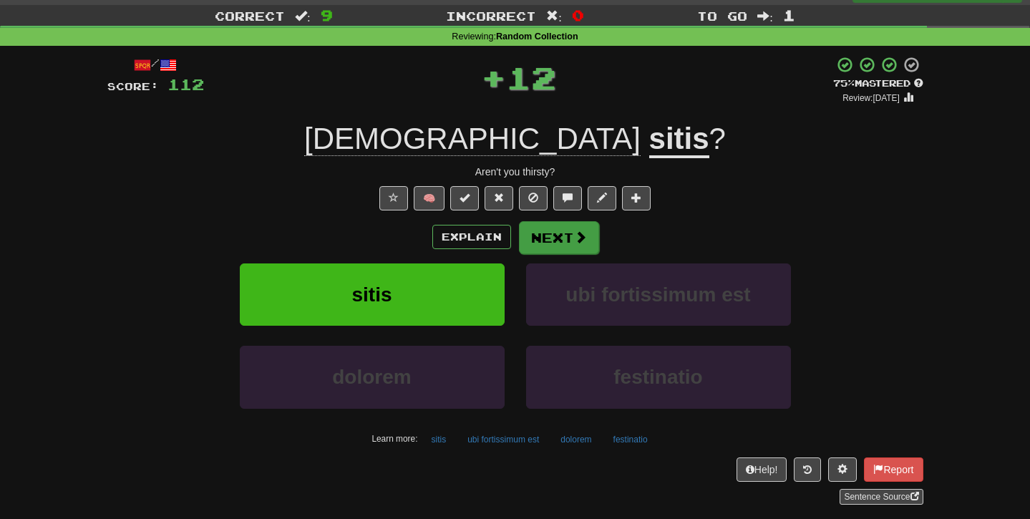
click at [534, 241] on button "Next" at bounding box center [559, 237] width 80 height 33
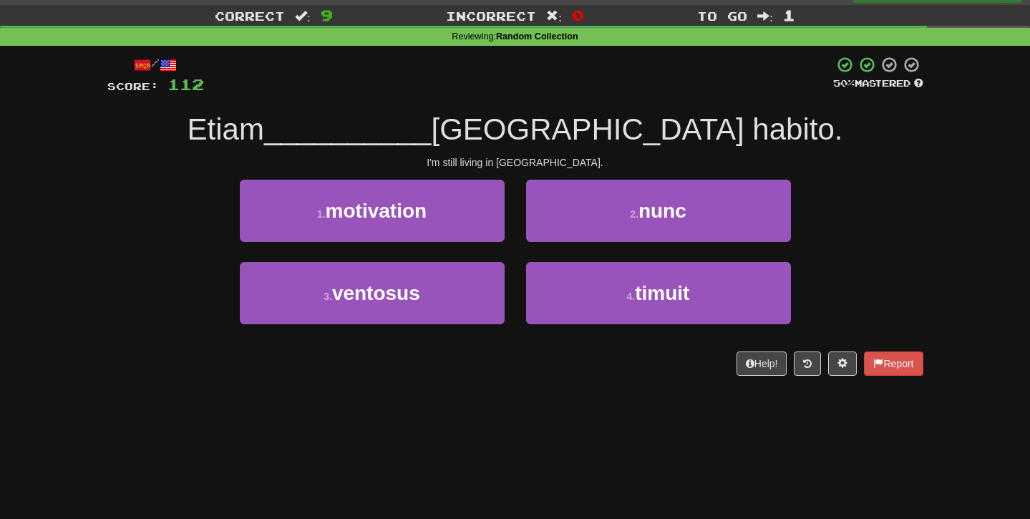
click at [604, 211] on button "2 . nunc" at bounding box center [658, 211] width 265 height 62
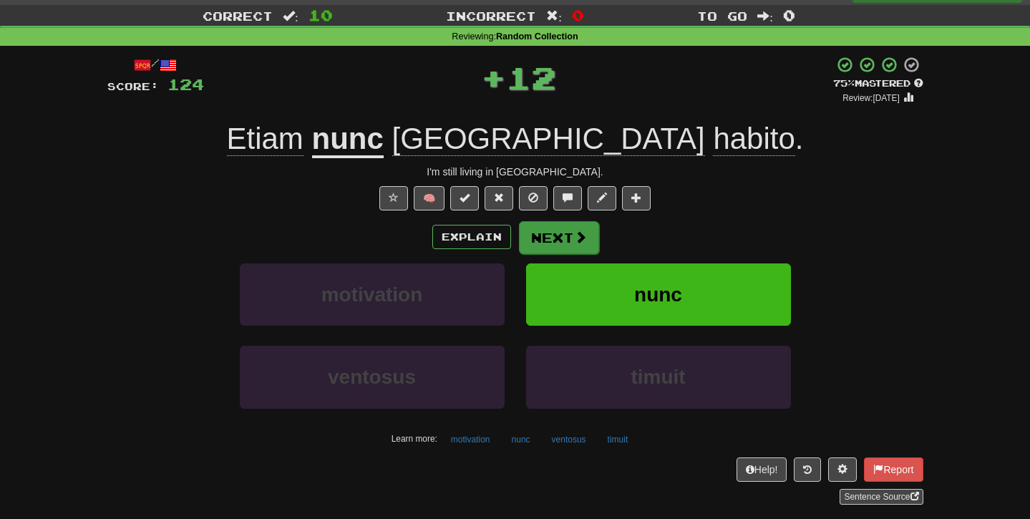
click at [545, 235] on button "Next" at bounding box center [559, 237] width 80 height 33
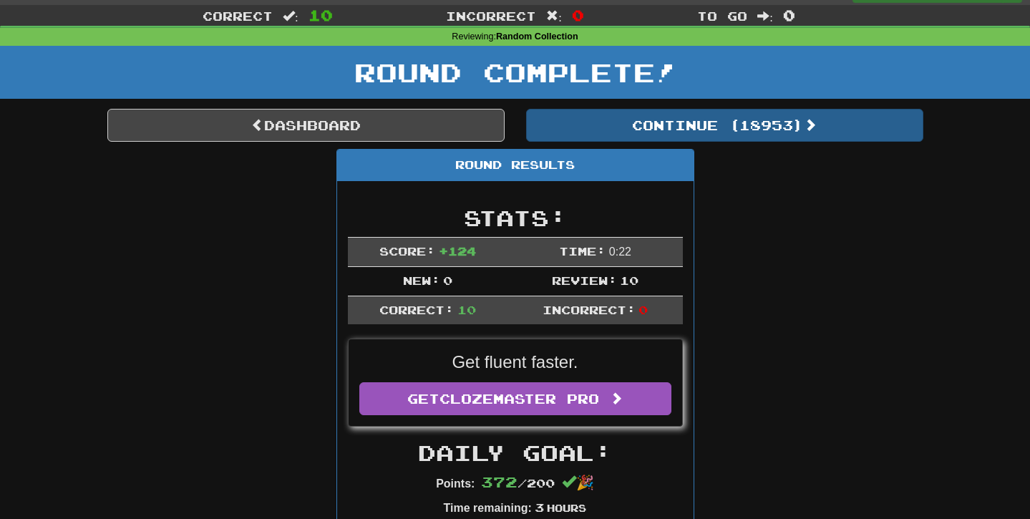
click at [624, 132] on button "Continue ( 18953 )" at bounding box center [724, 125] width 397 height 33
